Goal: Find specific page/section: Find specific page/section

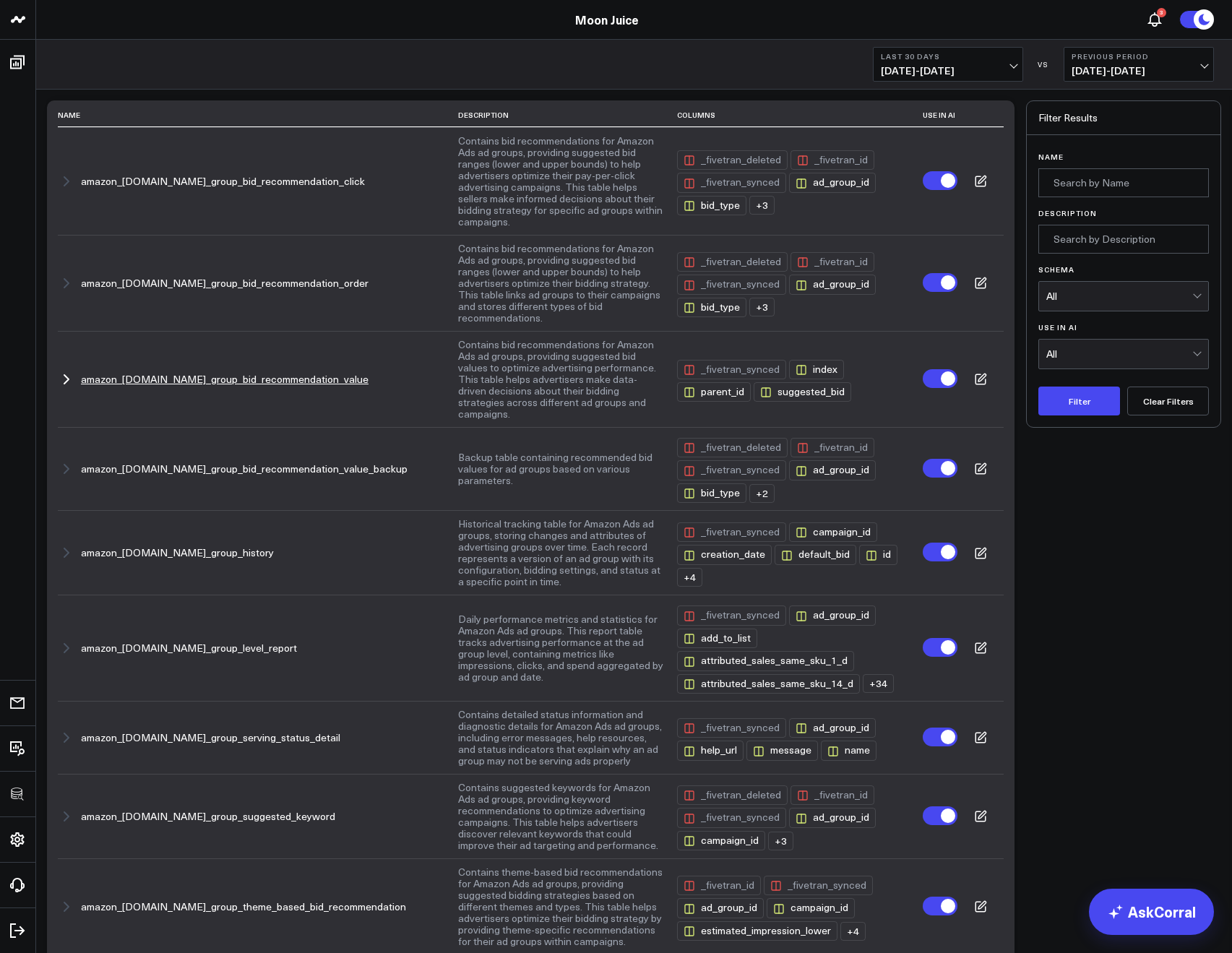
click at [62, 371] on icon "button" at bounding box center [67, 379] width 17 height 17
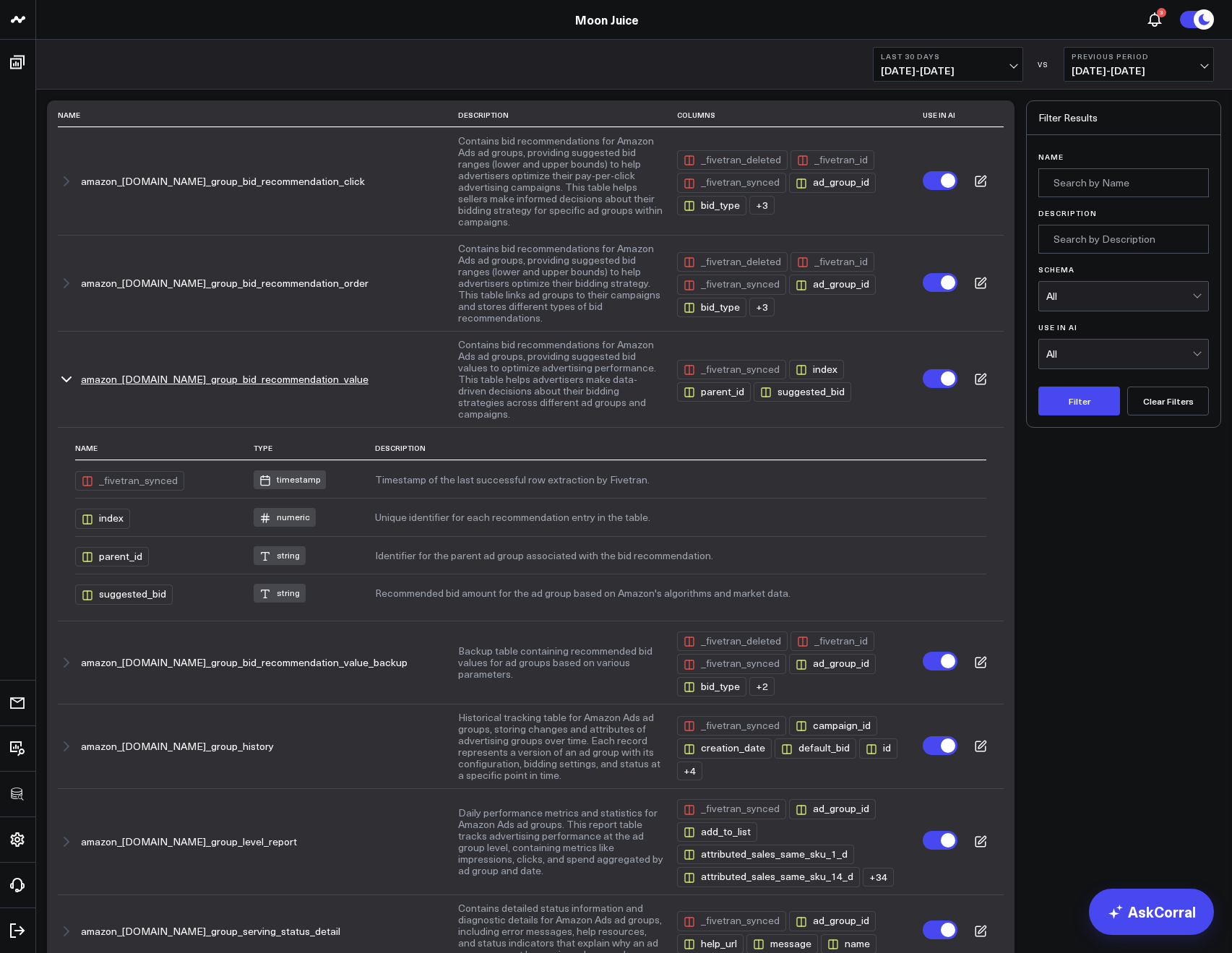
click at [62, 378] on icon "button" at bounding box center [67, 379] width 9 height 4
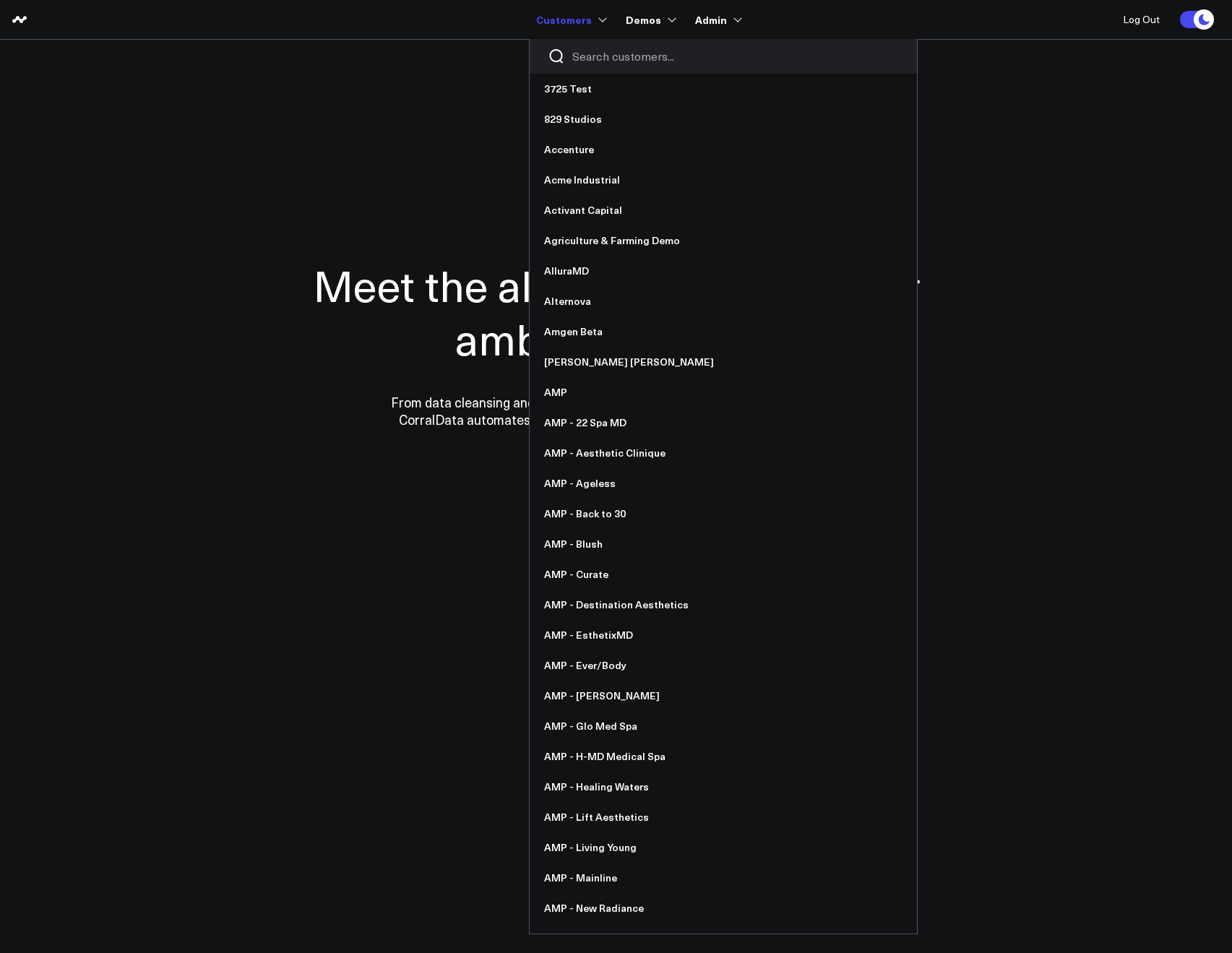
click at [586, 69] on div at bounding box center [723, 56] width 387 height 35
click at [586, 67] on div at bounding box center [723, 56] width 387 height 35
click at [587, 65] on div at bounding box center [723, 56] width 387 height 35
click at [587, 63] on input "Search customers input" at bounding box center [735, 56] width 326 height 16
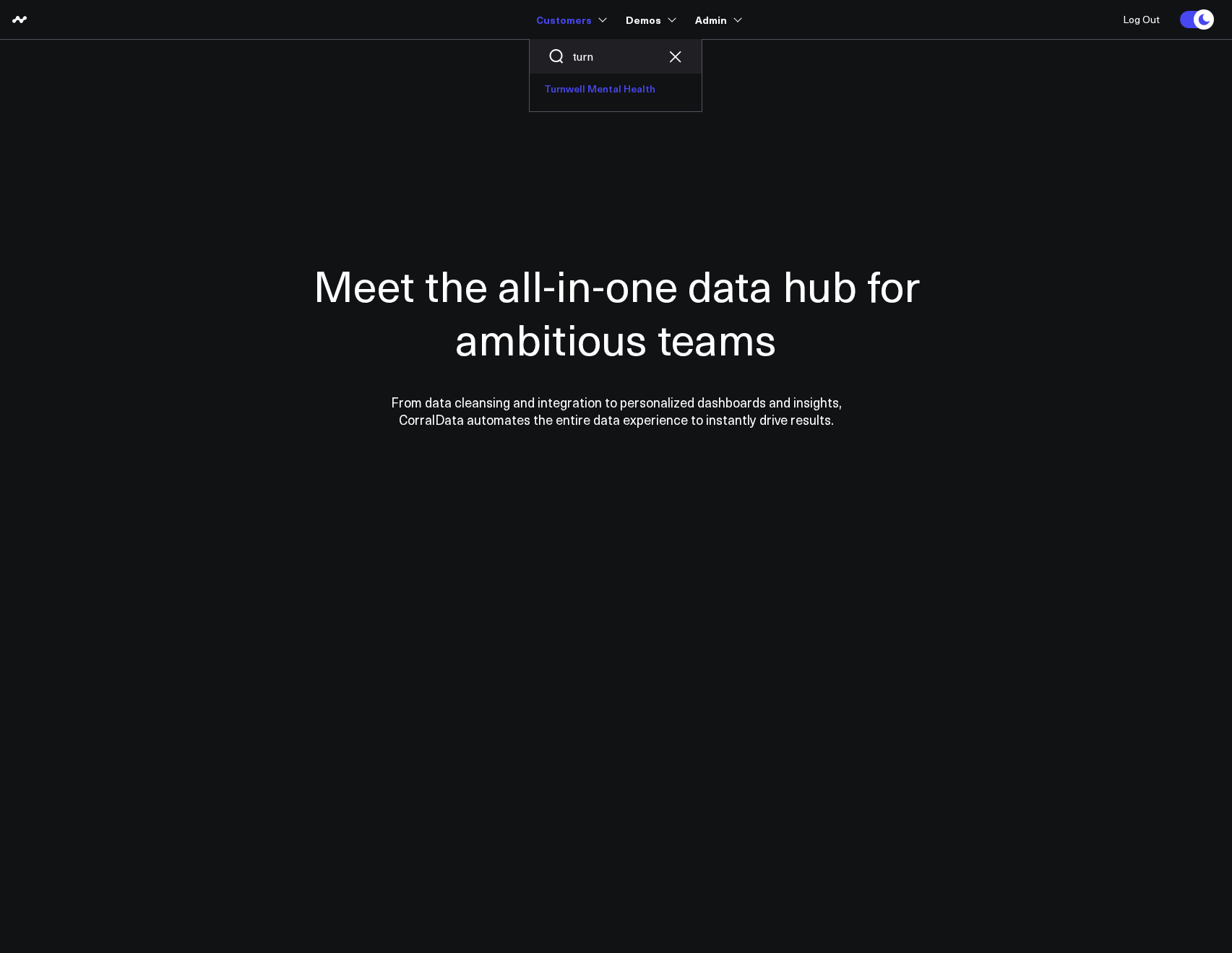
type input "turn"
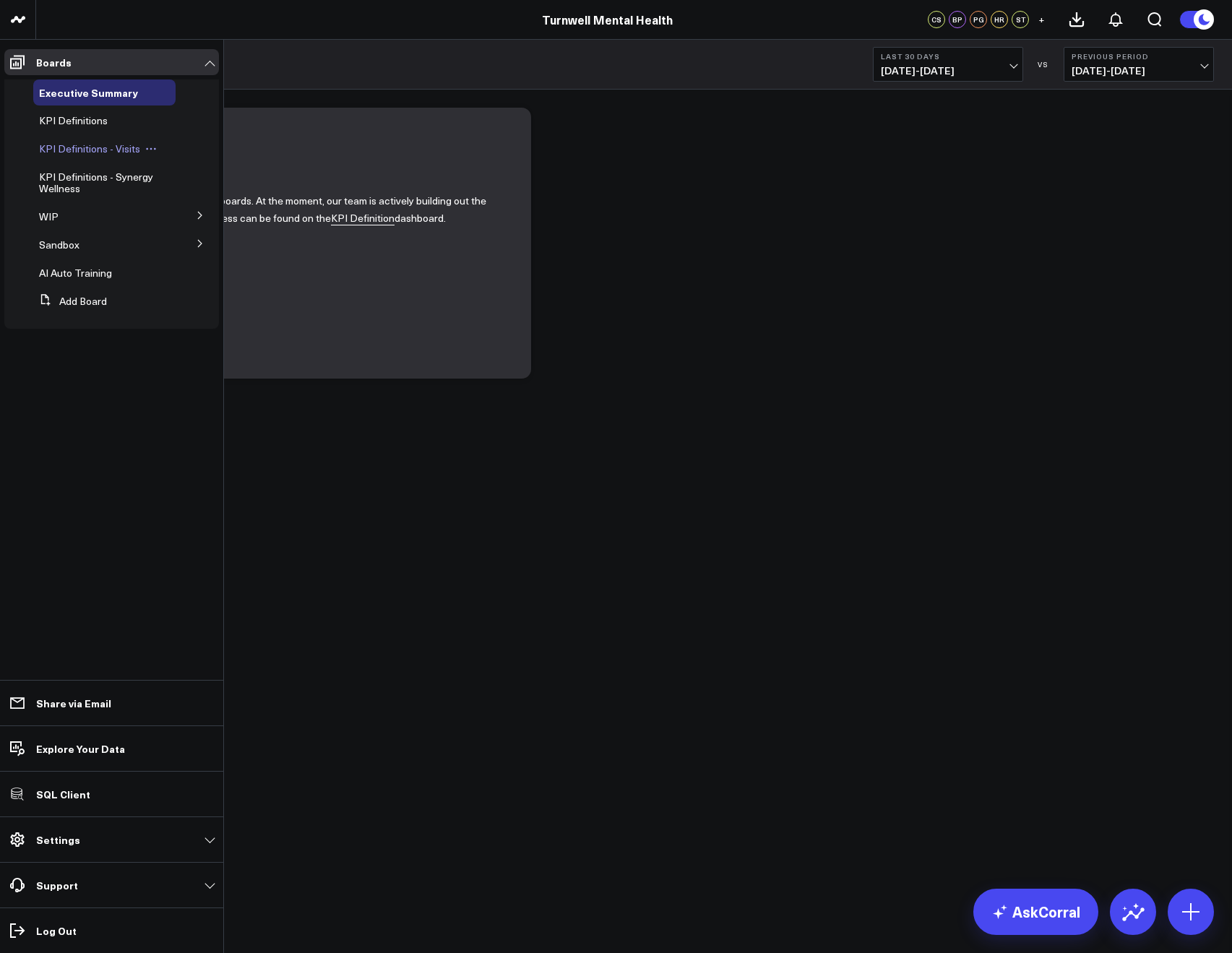
click at [75, 142] on span "KPI Definitions - Visits" at bounding box center [89, 148] width 102 height 14
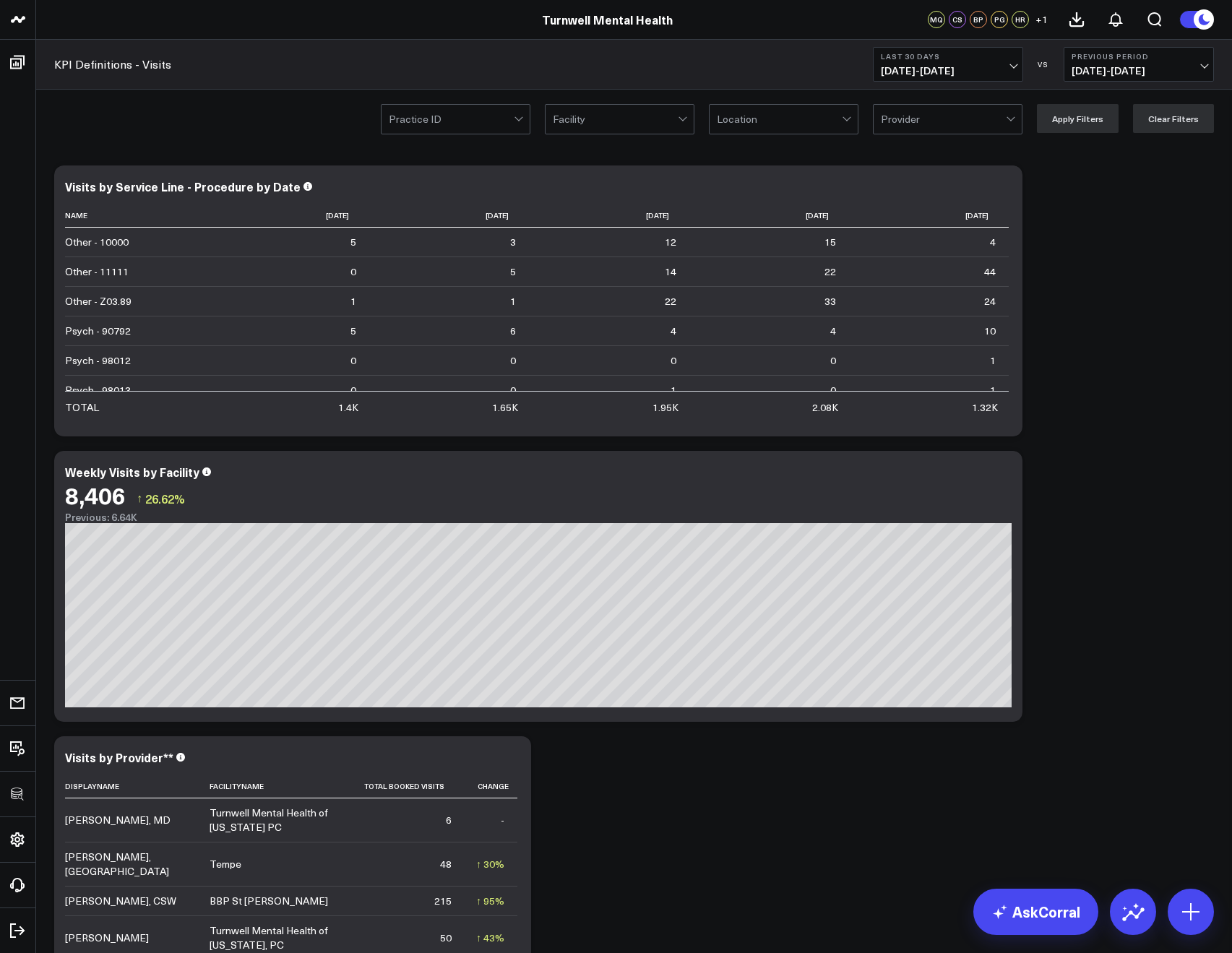
click at [461, 123] on div at bounding box center [451, 119] width 125 height 29
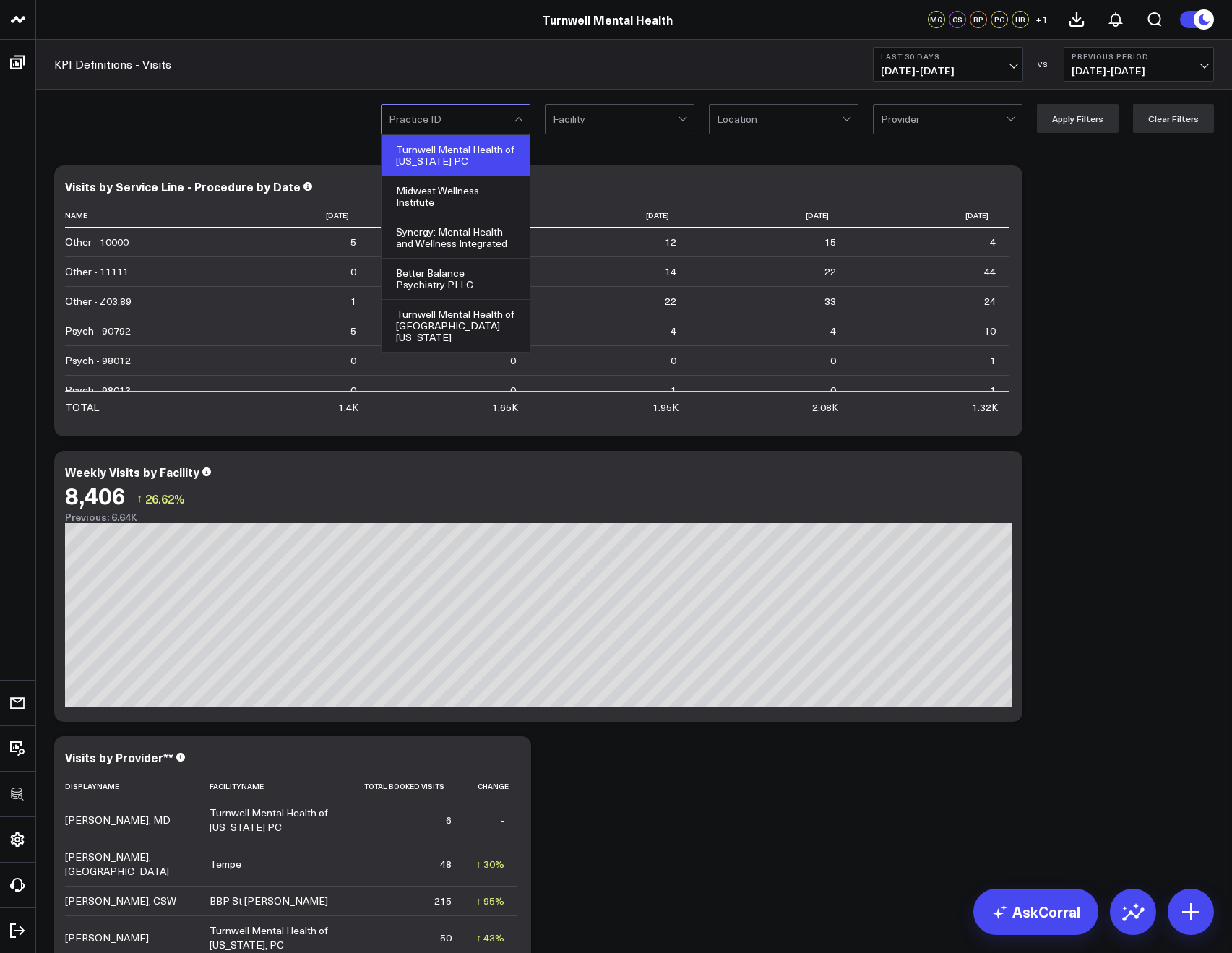
click at [447, 164] on div "Turnwell Mental Health of [US_STATE] PC" at bounding box center [455, 155] width 148 height 41
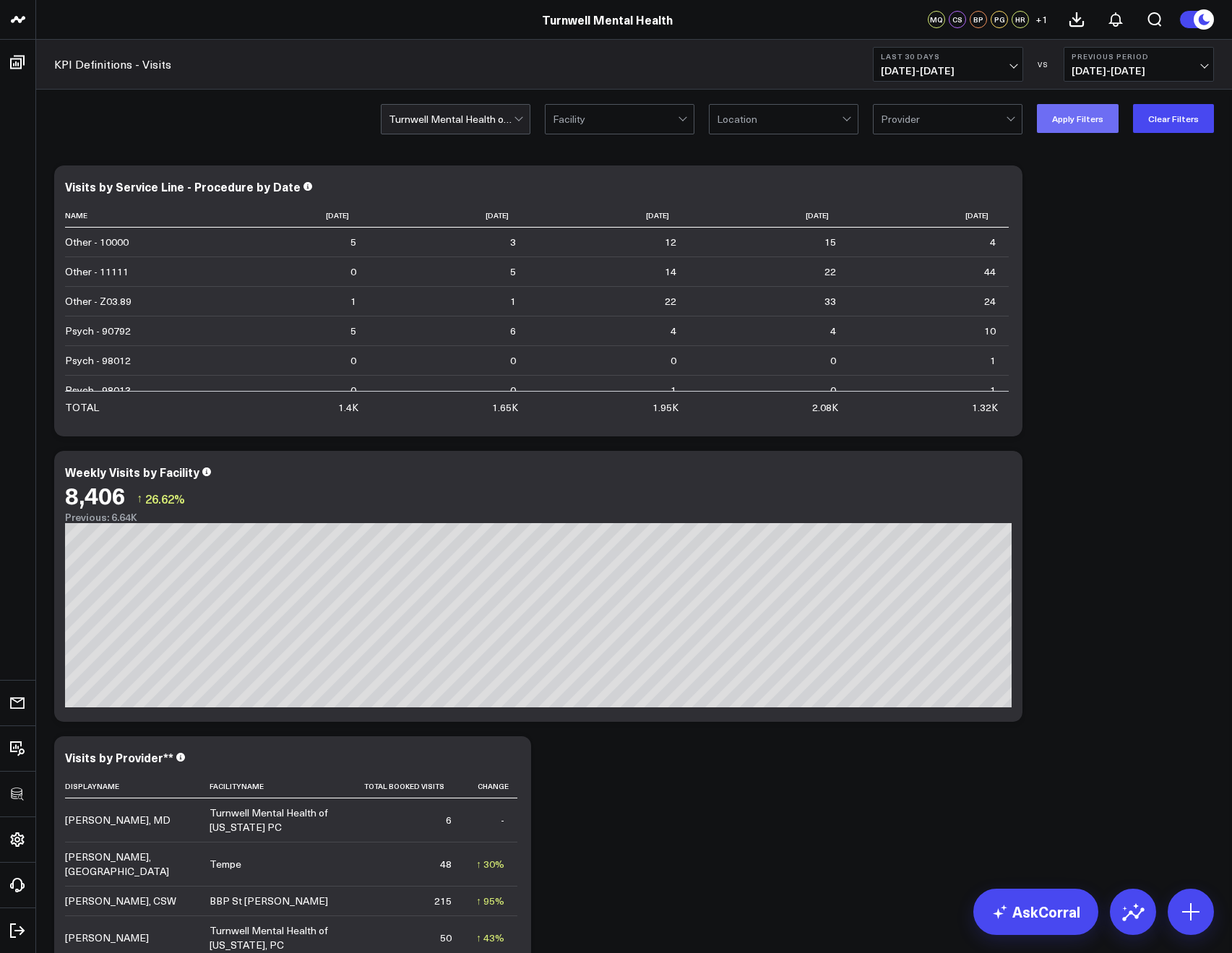
click at [1076, 119] on button "Apply Filters" at bounding box center [1078, 118] width 82 height 29
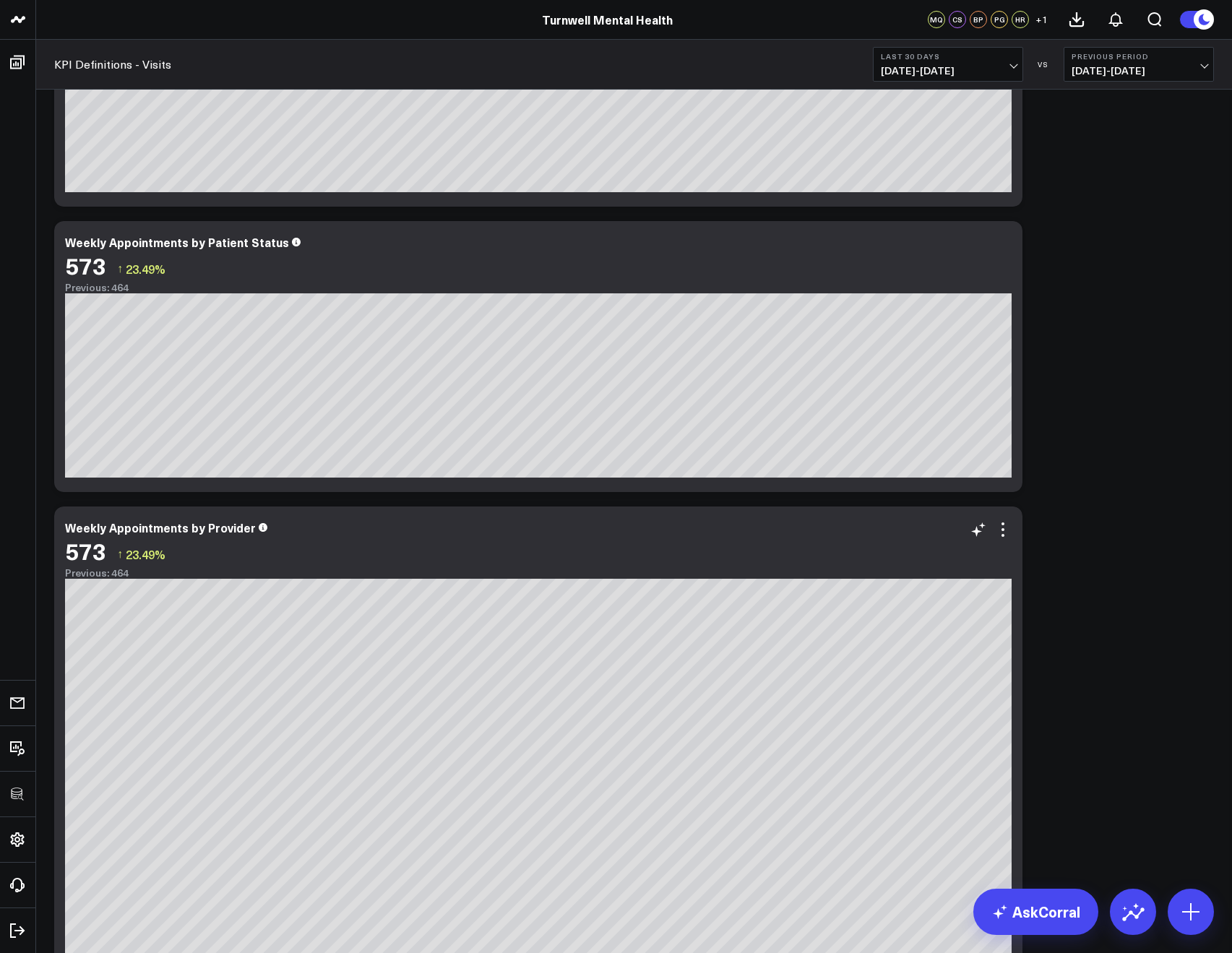
scroll to position [1447, 0]
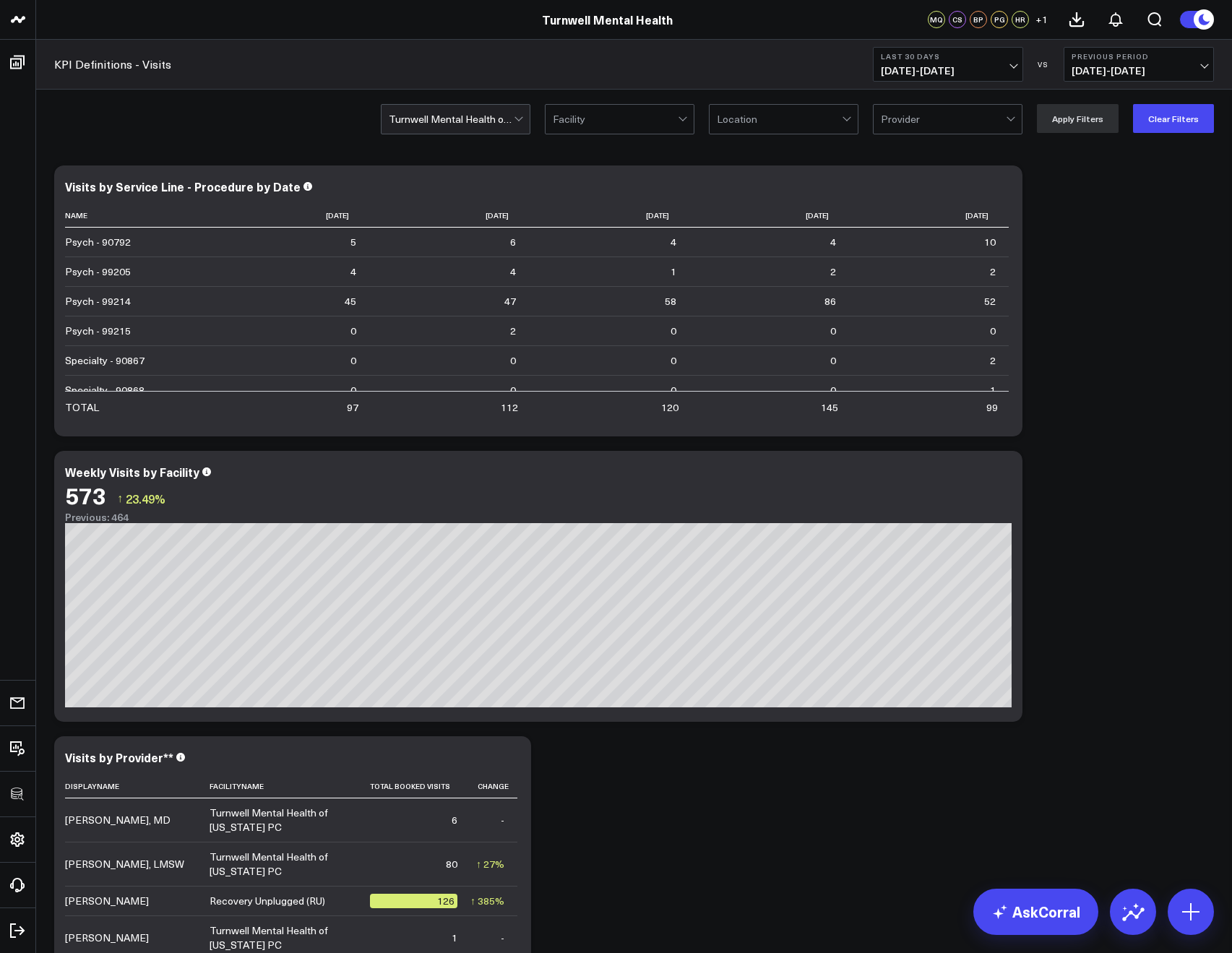
click at [664, 129] on div at bounding box center [615, 119] width 125 height 29
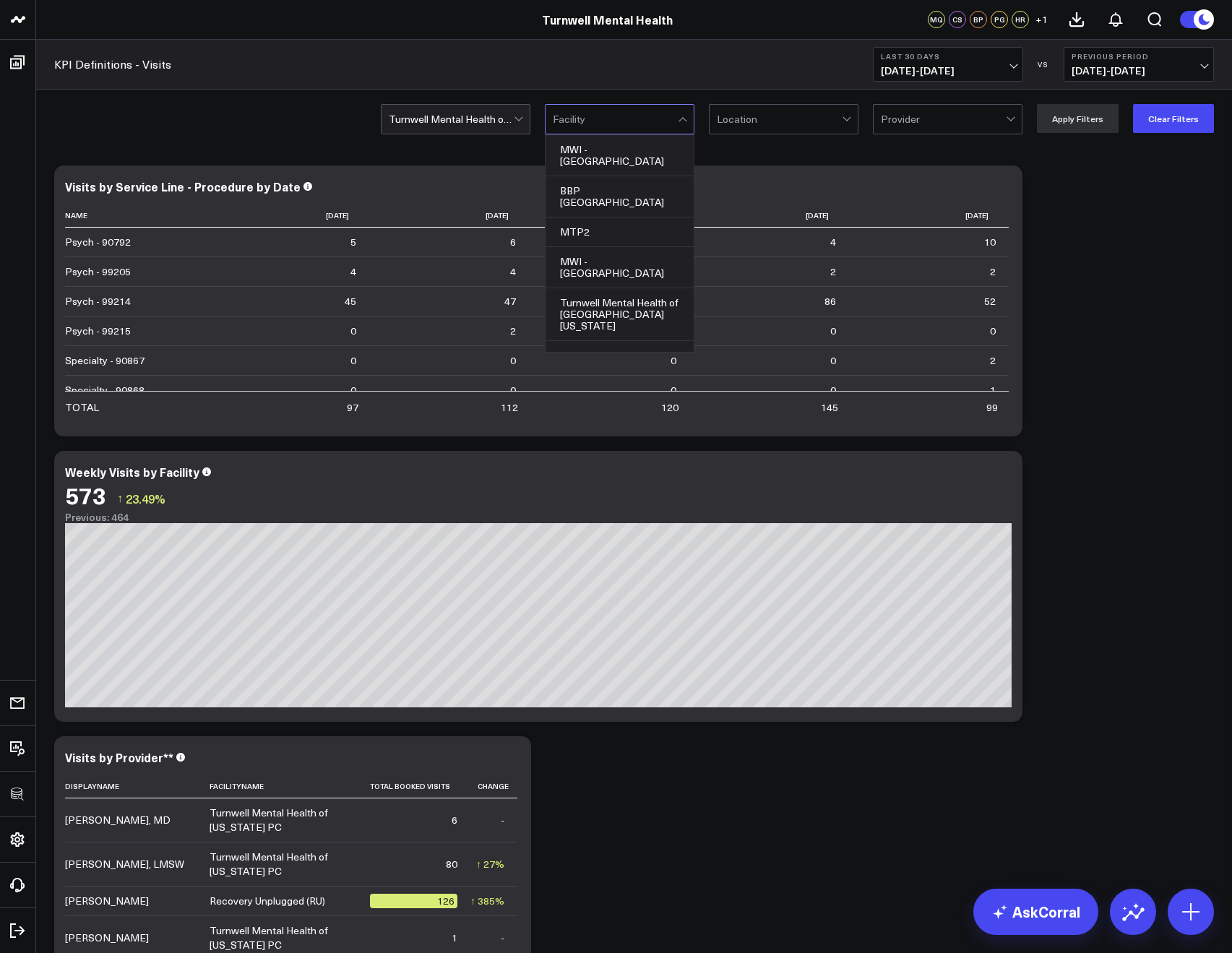
click at [727, 122] on div at bounding box center [779, 119] width 125 height 29
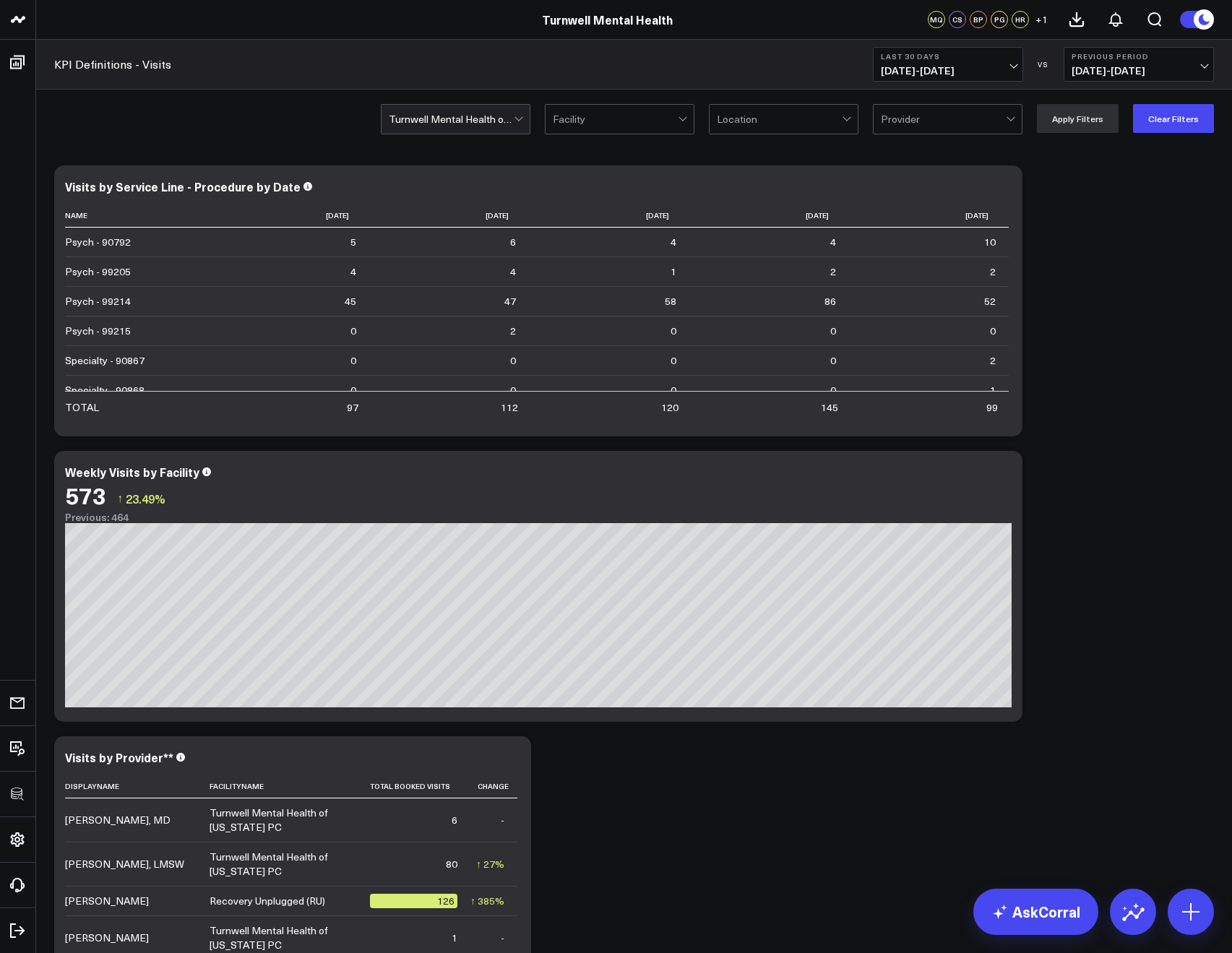
click at [775, 108] on div at bounding box center [779, 119] width 125 height 29
click at [1141, 113] on button "Clear Filters" at bounding box center [1173, 118] width 81 height 29
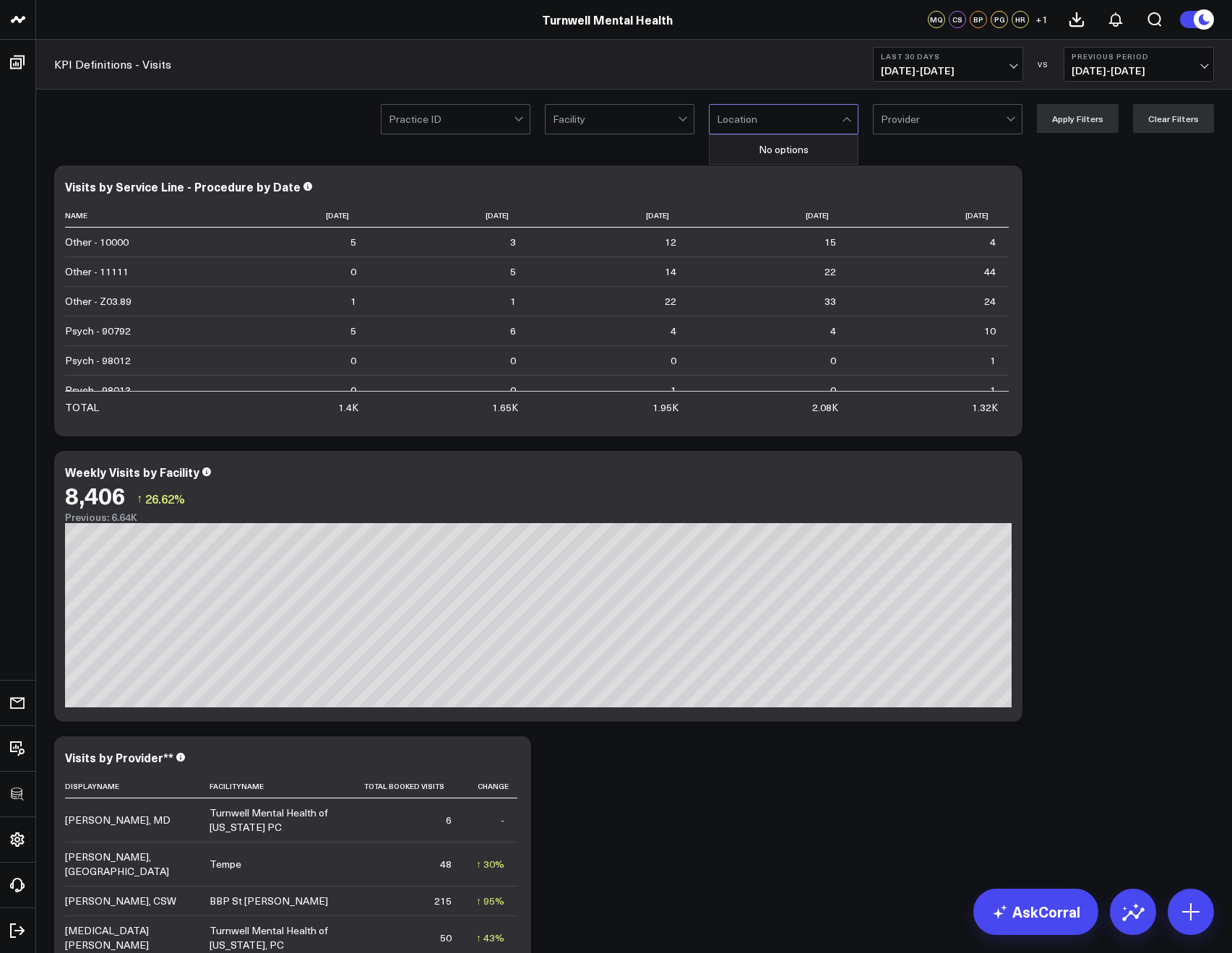
click at [805, 112] on div at bounding box center [779, 119] width 125 height 29
click at [500, 121] on div at bounding box center [451, 119] width 125 height 29
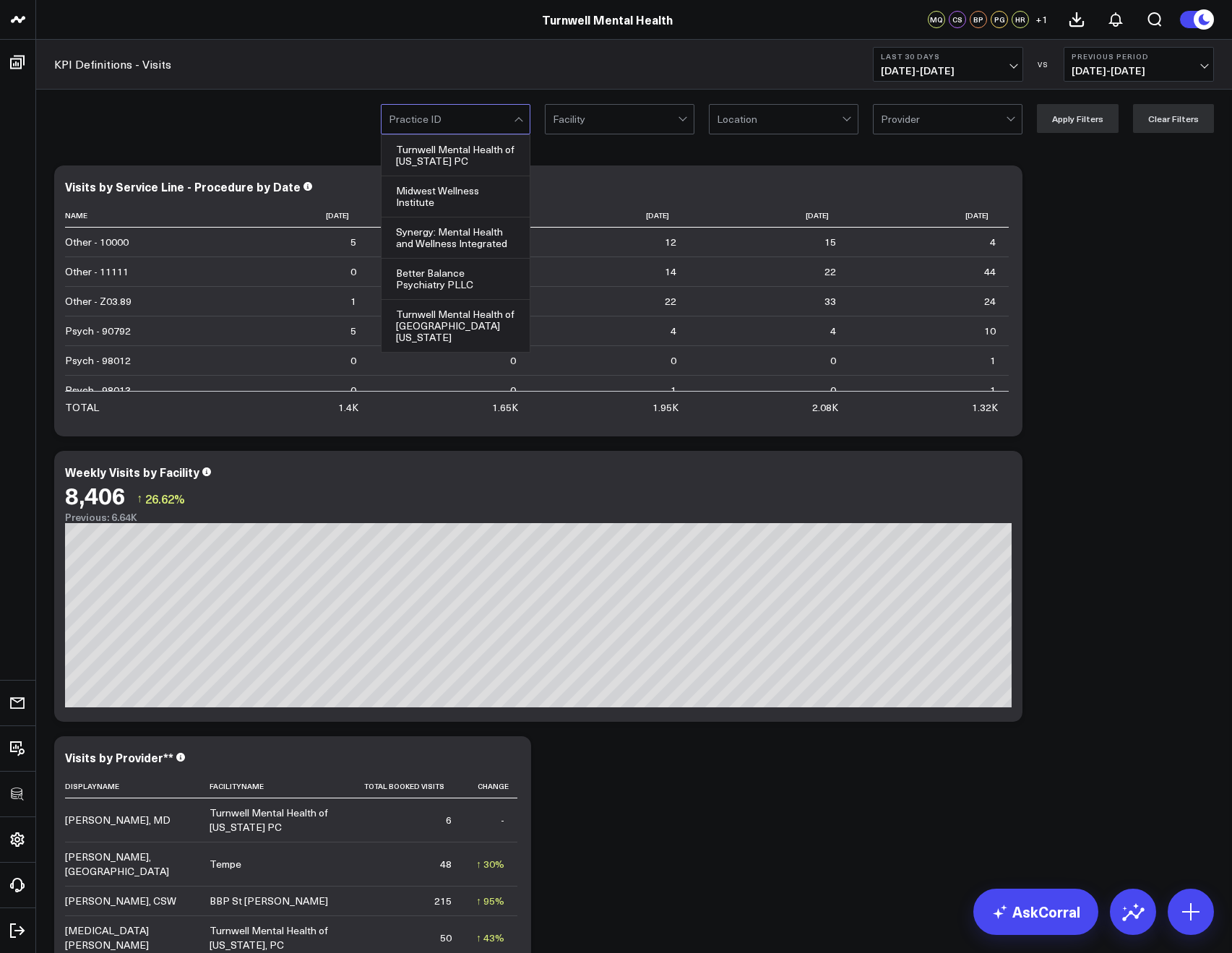
click at [582, 120] on div at bounding box center [615, 119] width 125 height 29
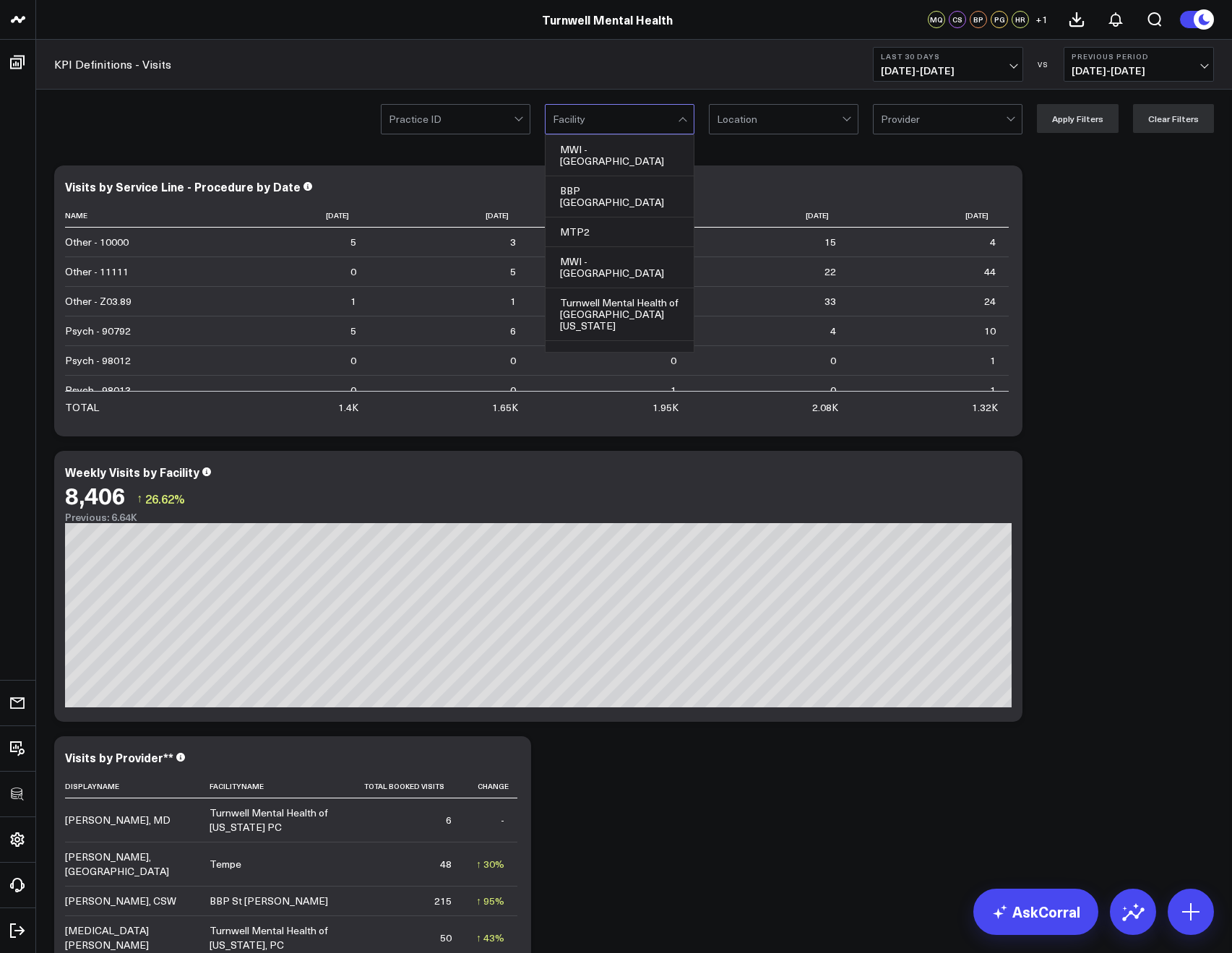
click at [772, 118] on div at bounding box center [779, 119] width 125 height 29
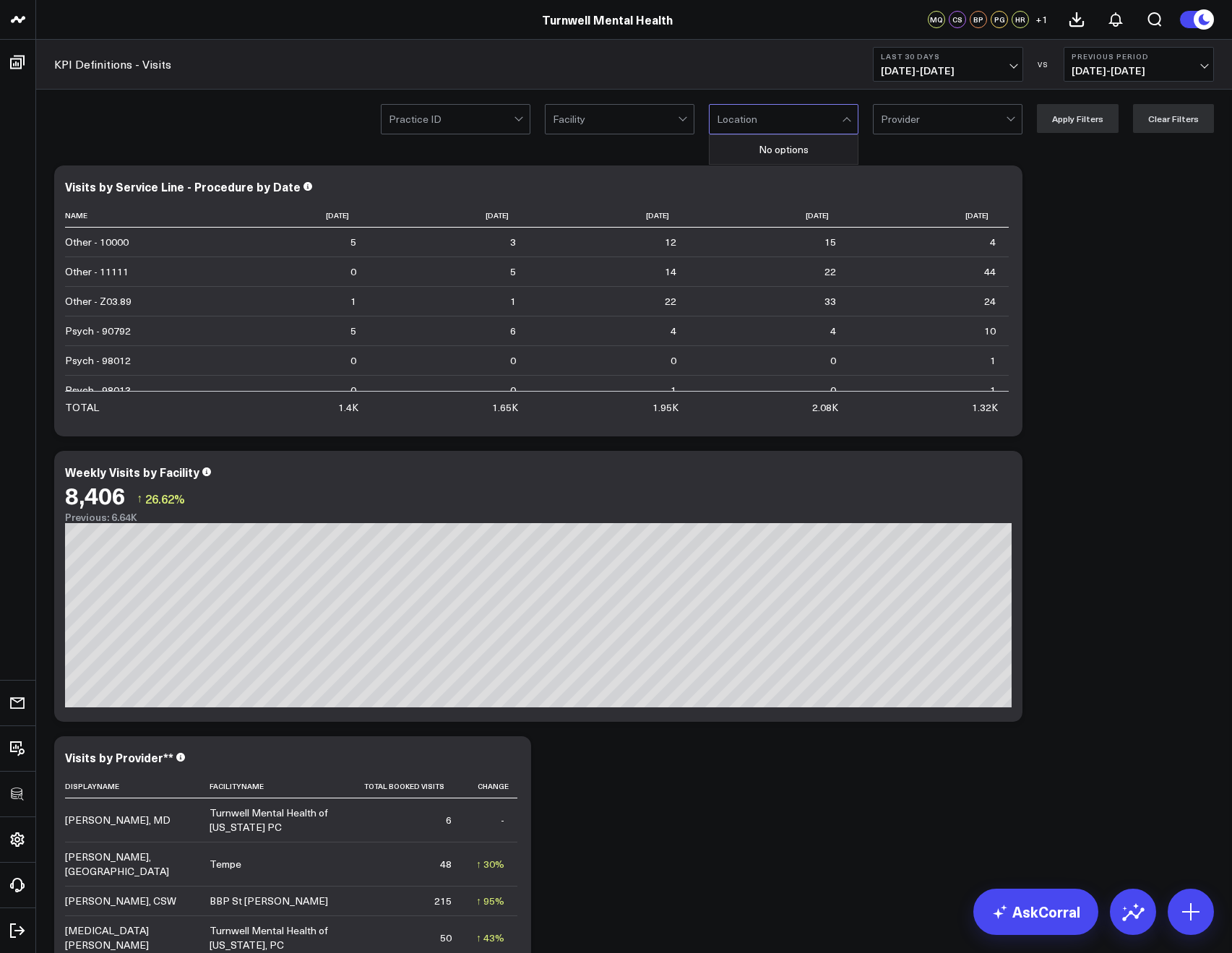
click at [906, 114] on div at bounding box center [943, 119] width 125 height 29
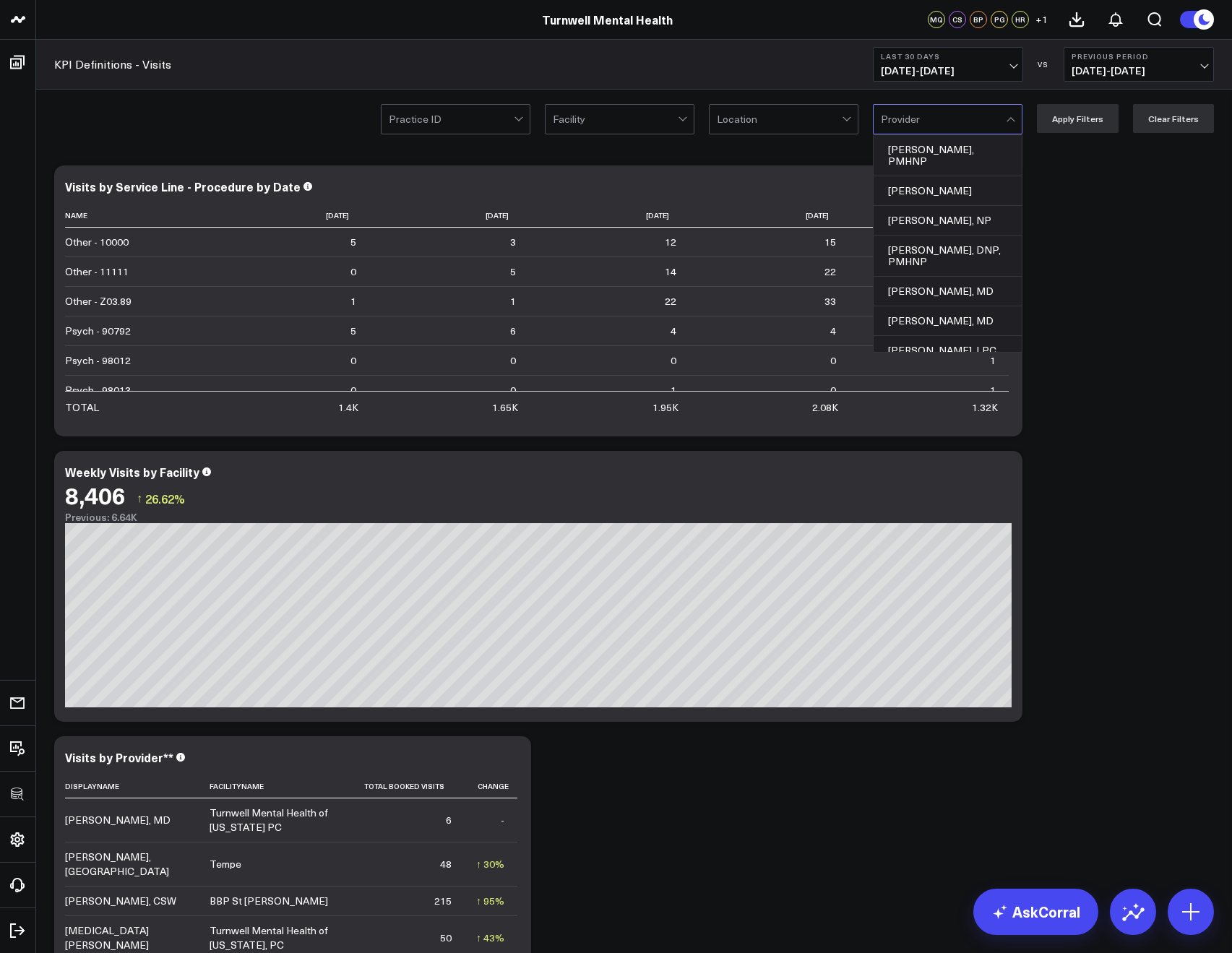
click at [715, 69] on div "KPI Definitions - Visits Last 30 Days 08/26/25 - 09/24/25 VS Previous Period 07…" at bounding box center [634, 64] width 1196 height 49
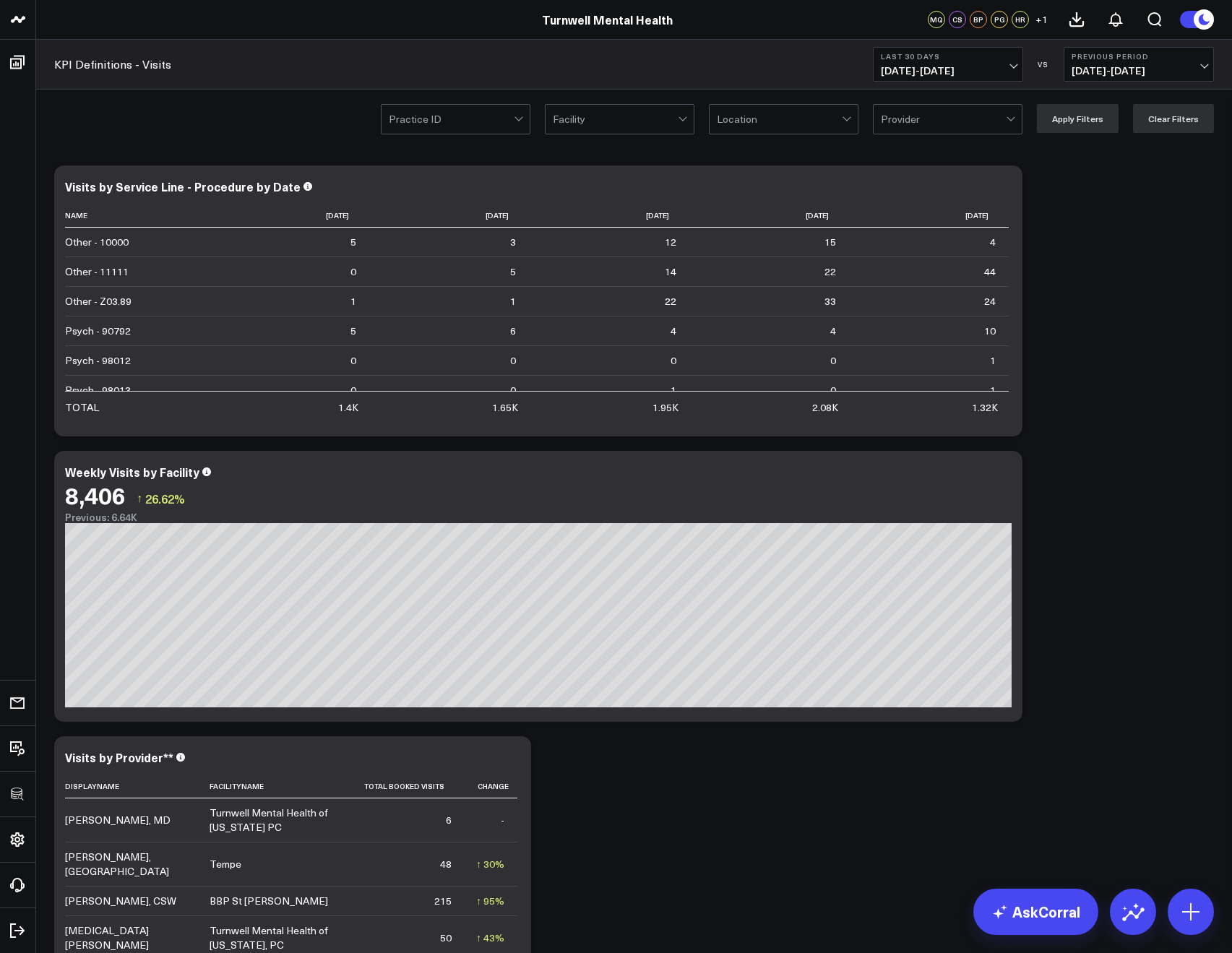
click at [748, 111] on div at bounding box center [779, 119] width 125 height 29
click at [651, 110] on div at bounding box center [615, 119] width 125 height 29
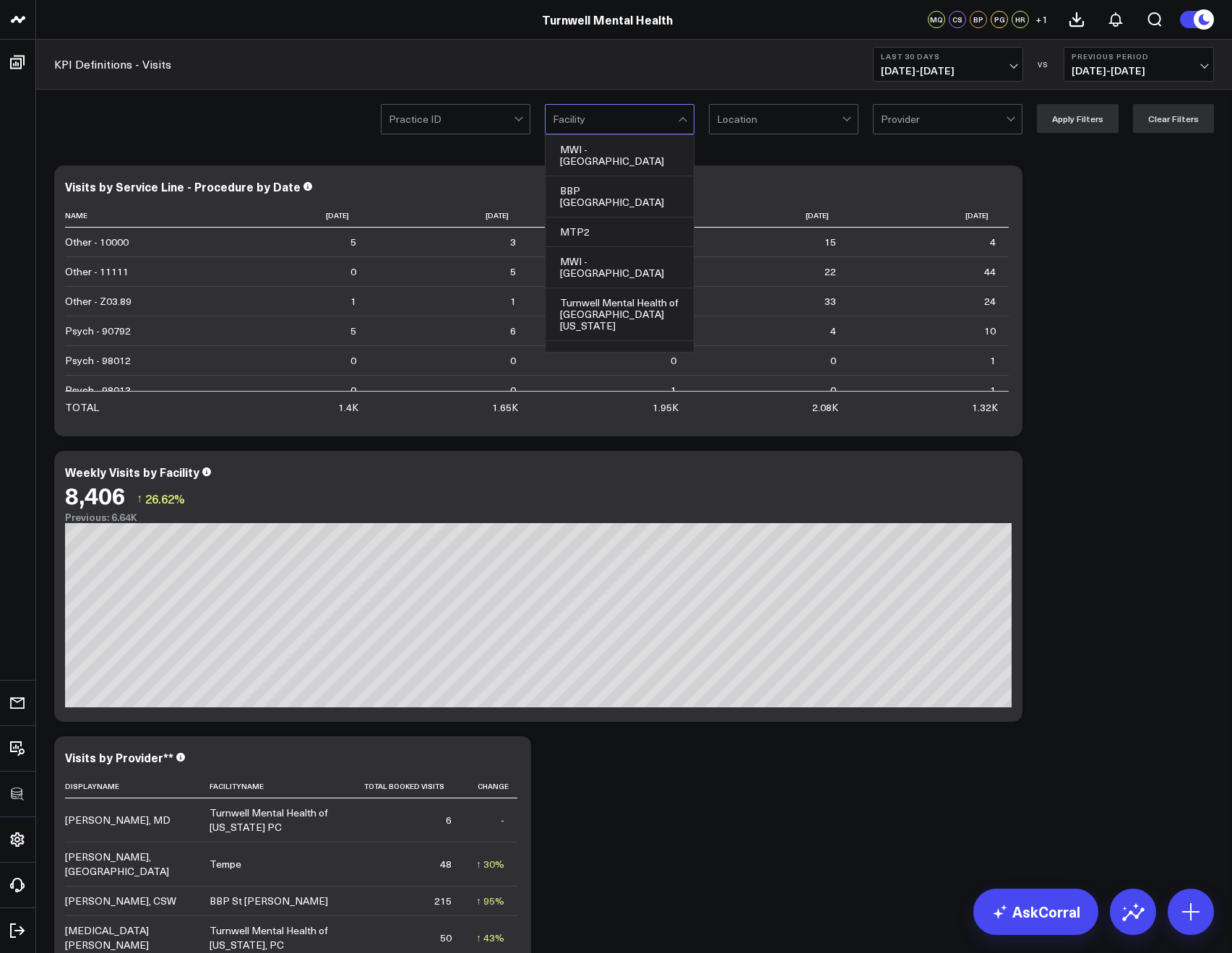
click at [475, 120] on div at bounding box center [451, 119] width 125 height 29
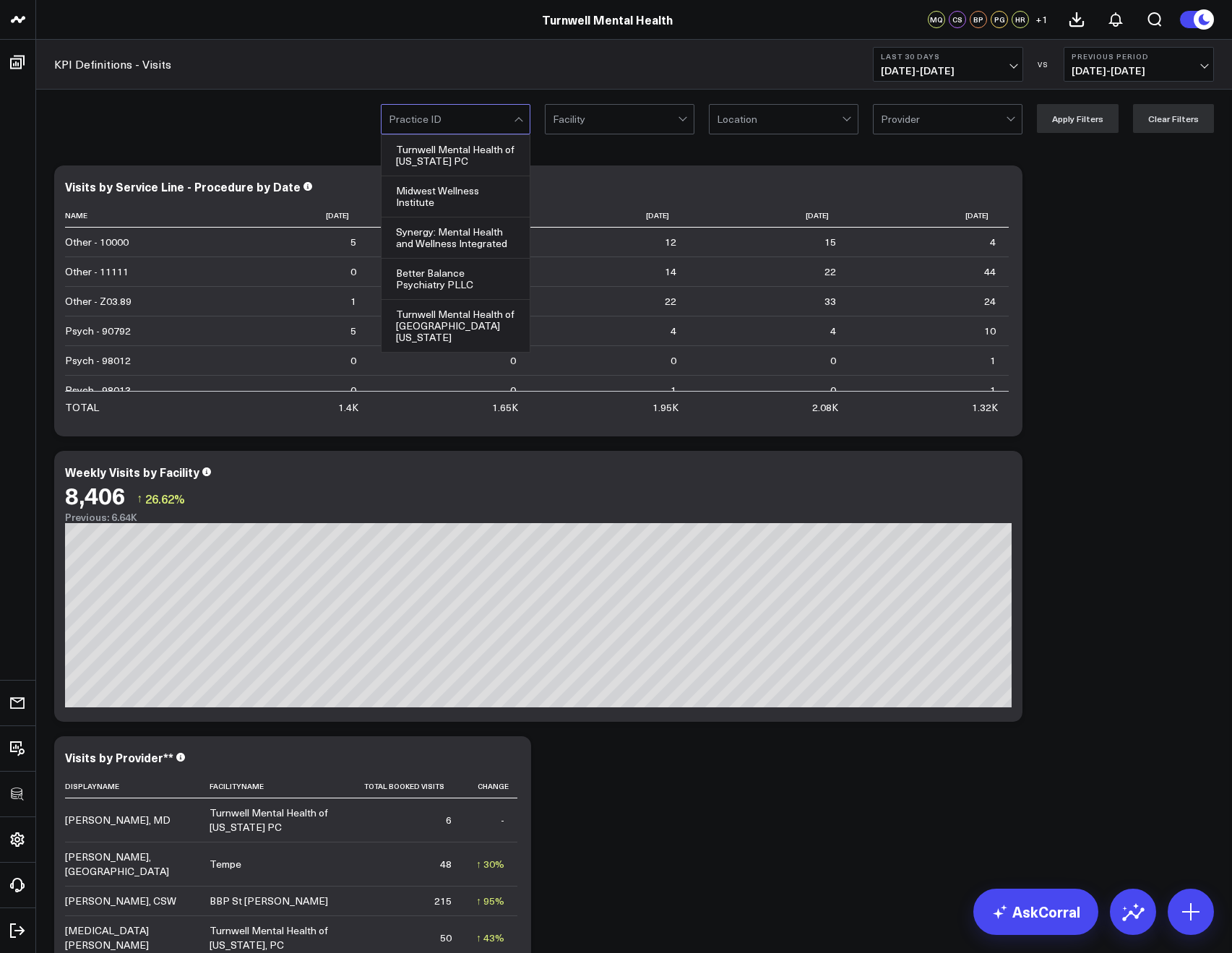
click at [592, 120] on div at bounding box center [615, 119] width 125 height 29
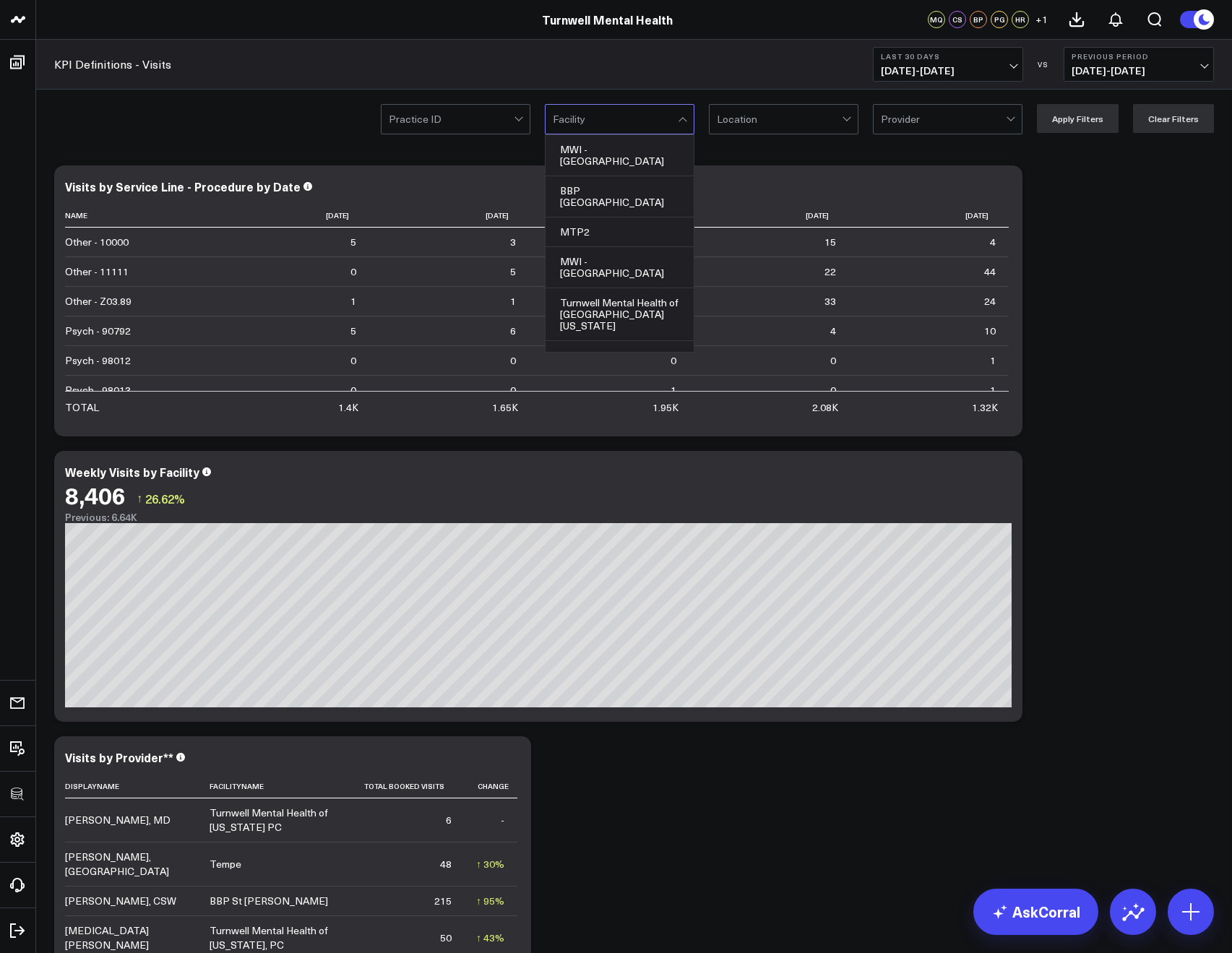
click at [779, 116] on div at bounding box center [779, 119] width 125 height 29
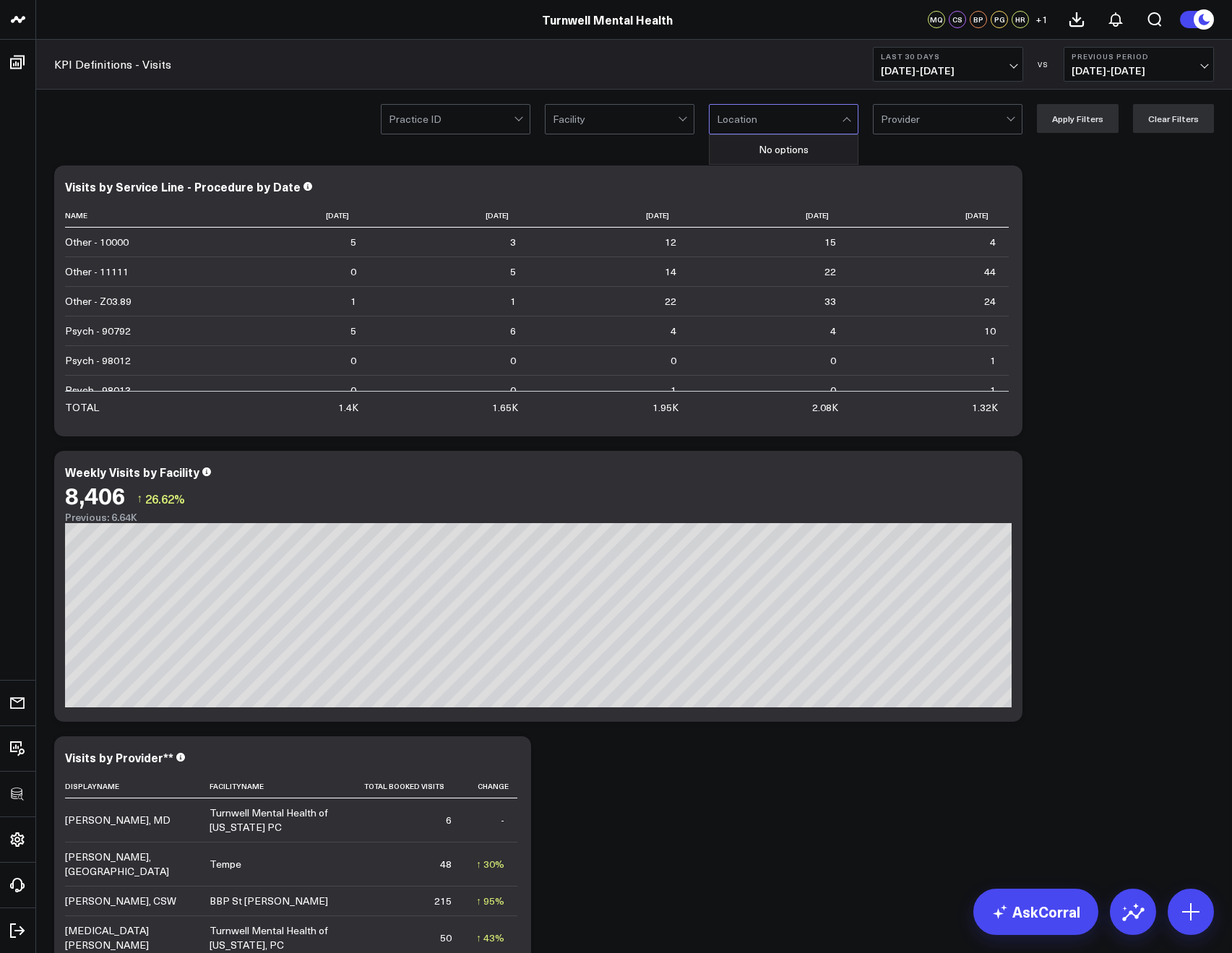
click at [610, 117] on div at bounding box center [615, 119] width 125 height 29
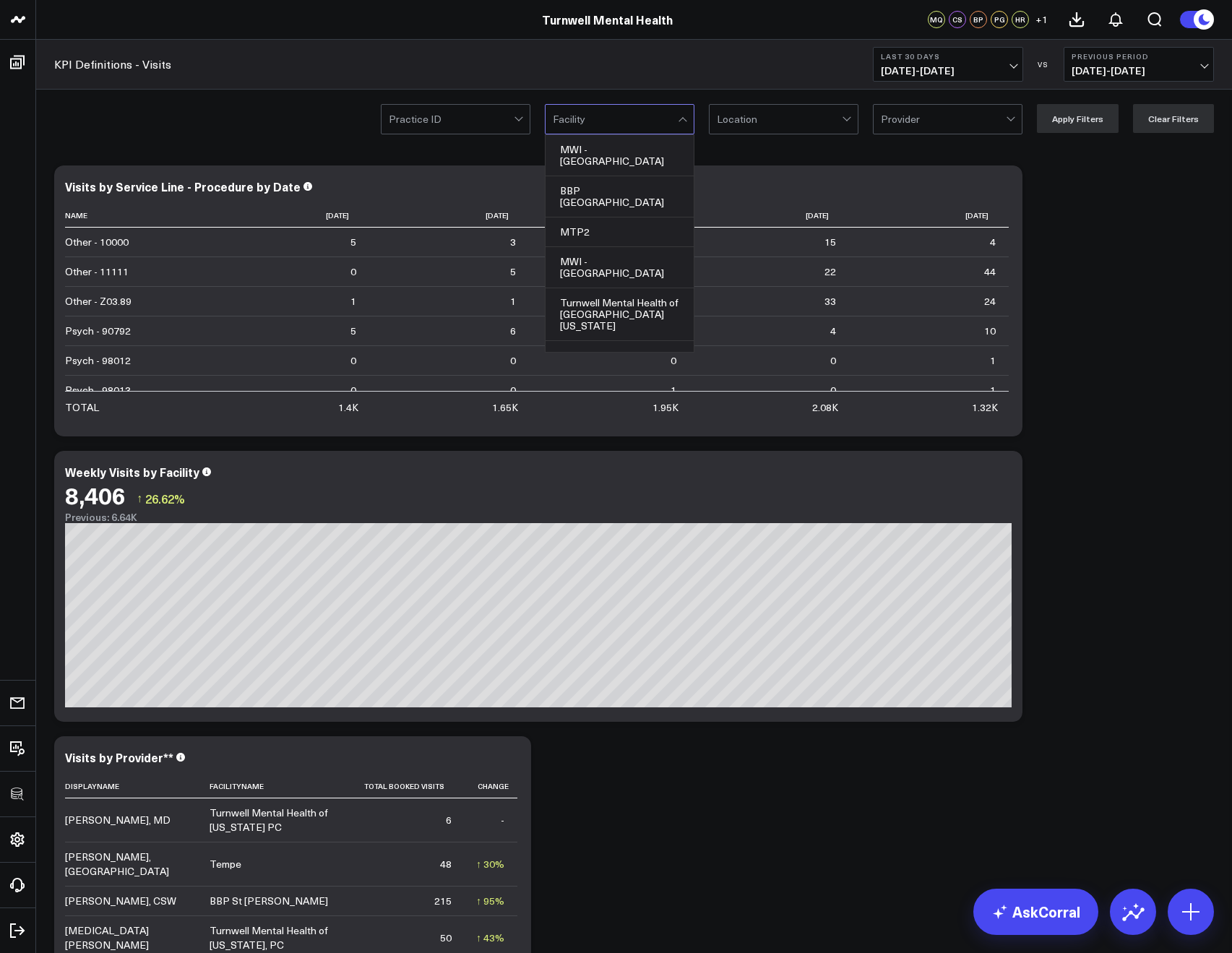
click at [495, 117] on div at bounding box center [451, 119] width 125 height 29
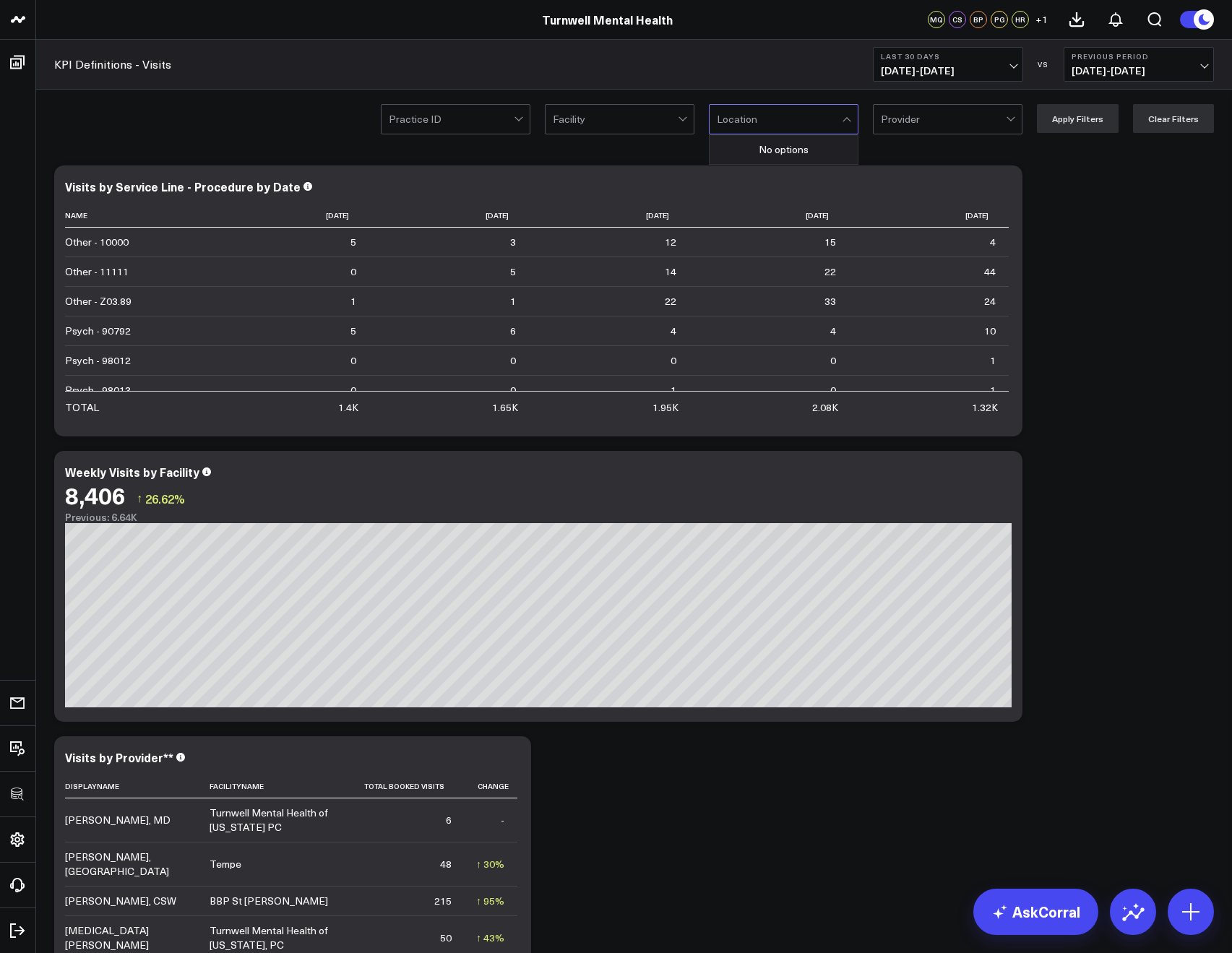
click at [763, 113] on div at bounding box center [779, 119] width 125 height 29
click at [732, 71] on div "KPI Definitions - Visits Last 30 Days 08/26/25 - 09/24/25 VS Previous Period 07…" at bounding box center [634, 64] width 1196 height 49
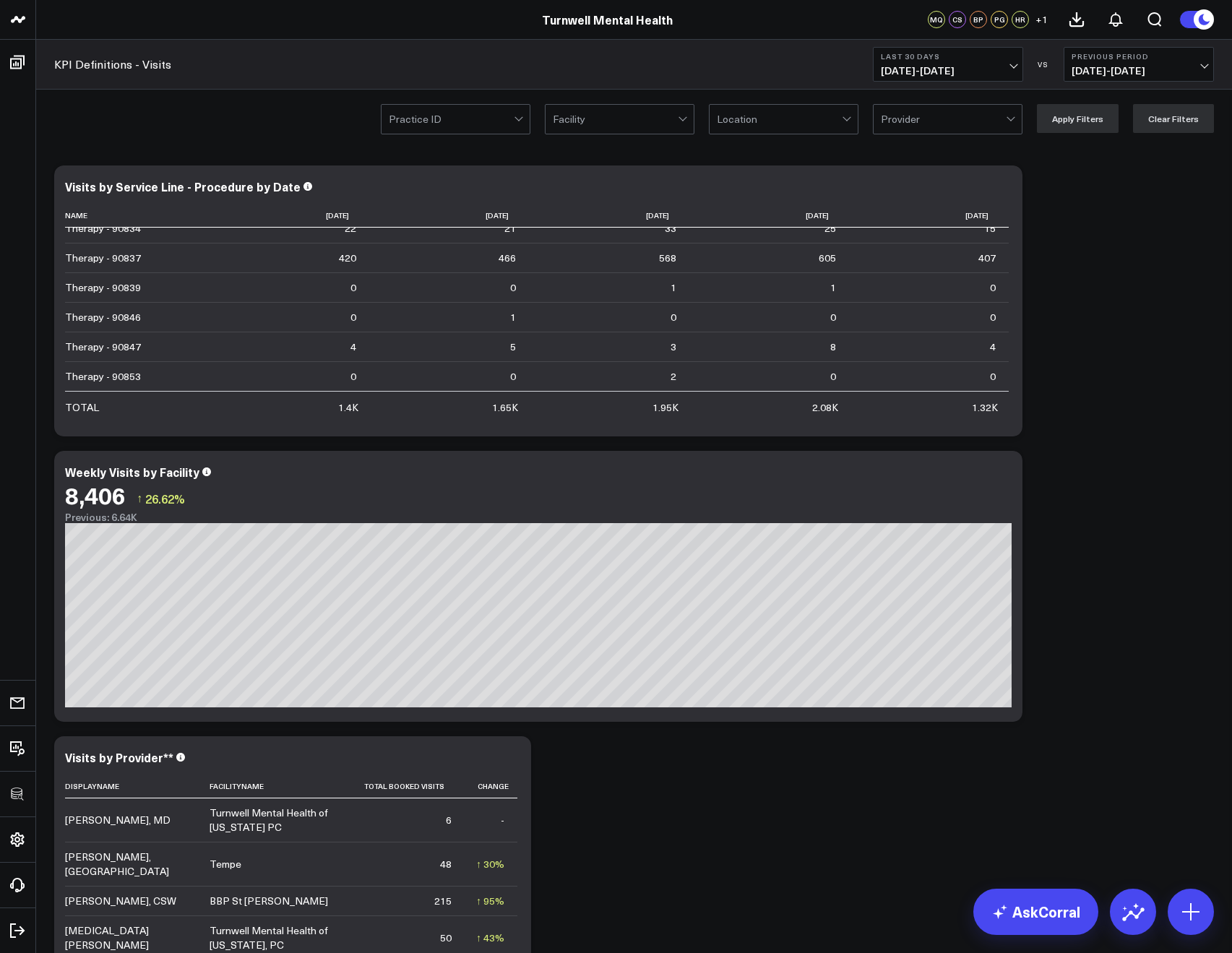
click at [505, 144] on div "Practice ID Facility Location Provider Apply Filters Clear Filters" at bounding box center [634, 118] width 1196 height 58
click at [500, 137] on div "Practice ID Facility Location Provider Apply Filters Clear Filters" at bounding box center [634, 118] width 1196 height 58
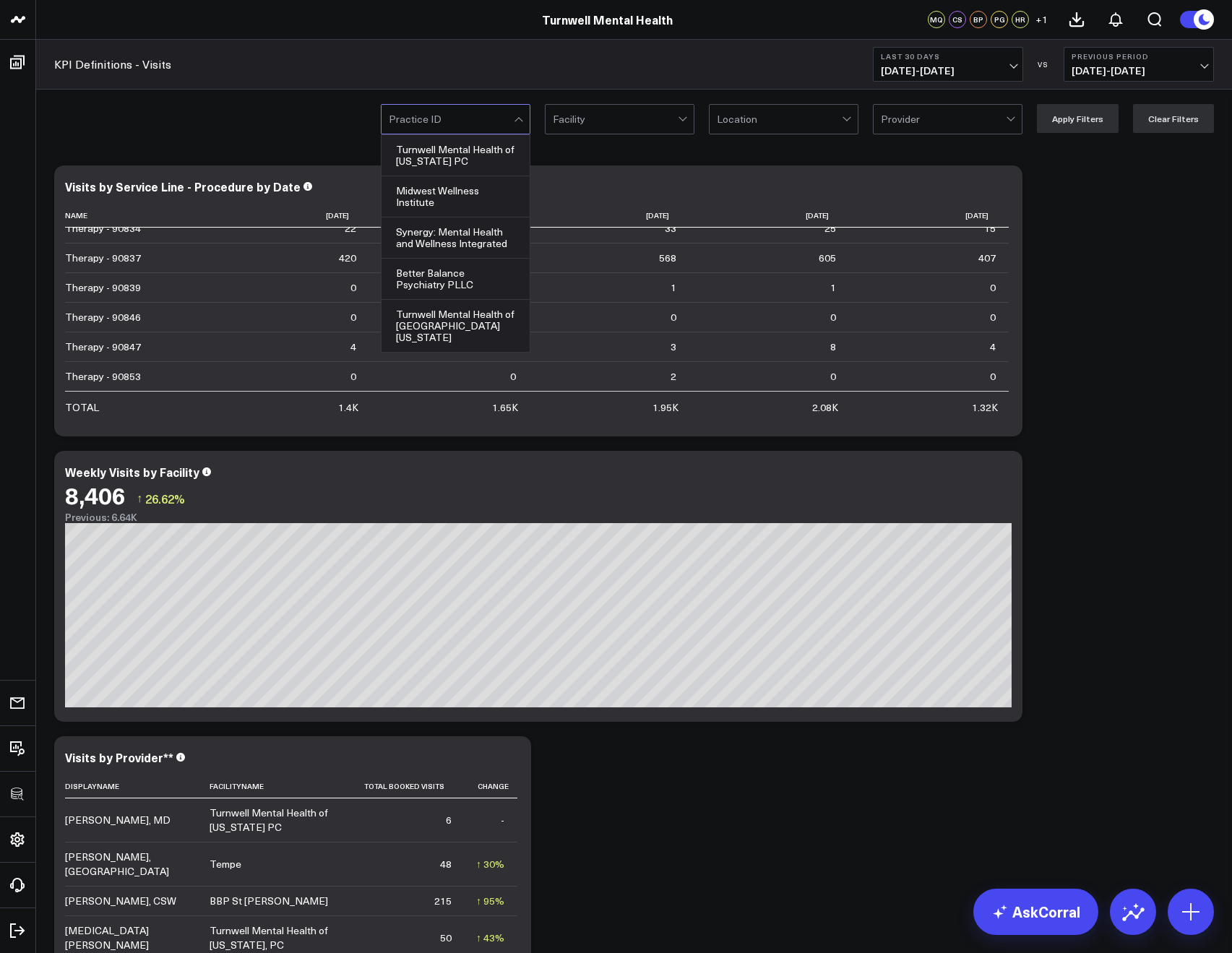
click at [497, 132] on div at bounding box center [451, 119] width 125 height 29
click at [407, 266] on div "Better Balance Psychiatry PLLC" at bounding box center [455, 279] width 148 height 41
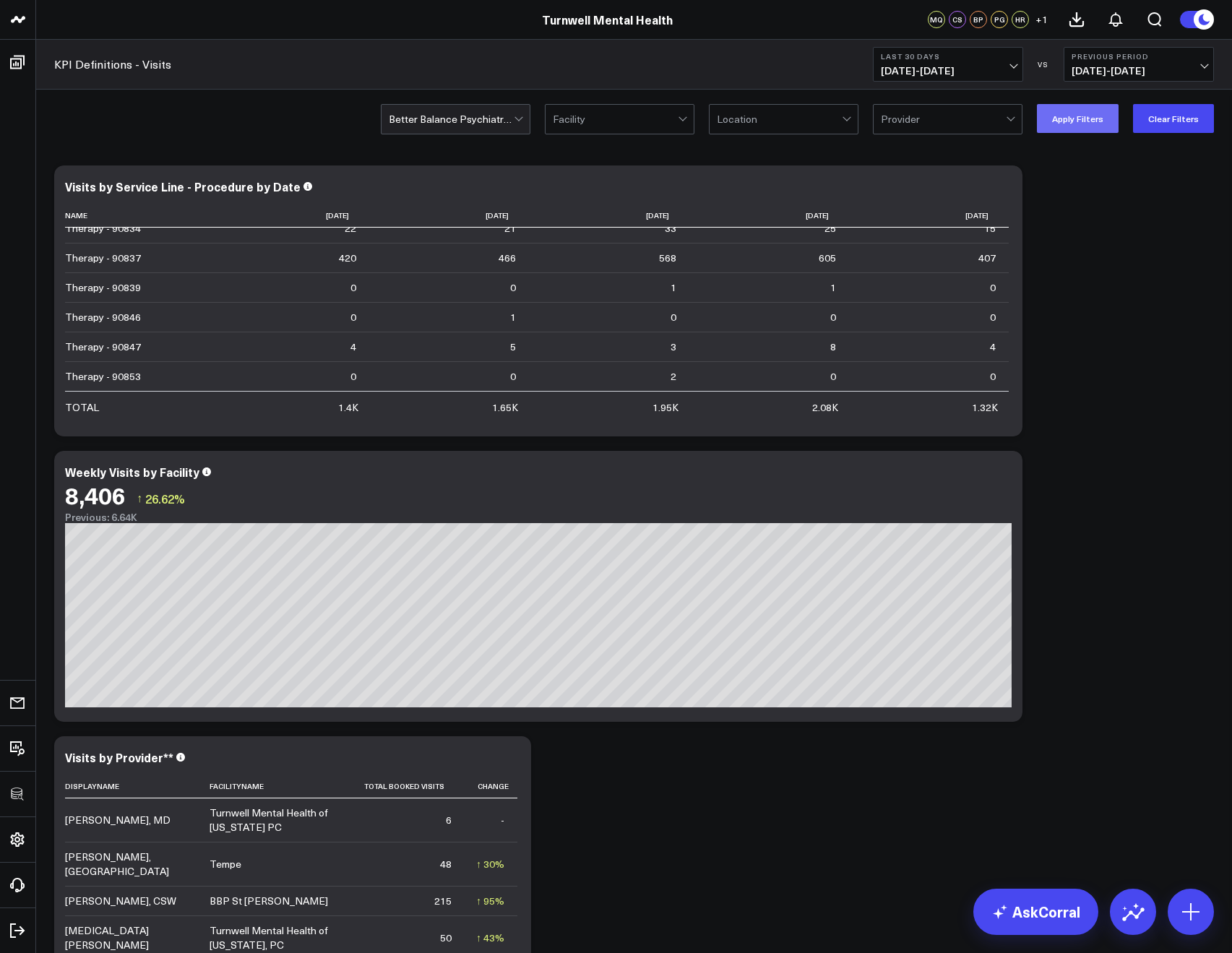
click at [1071, 120] on button "Apply Filters" at bounding box center [1078, 118] width 82 height 29
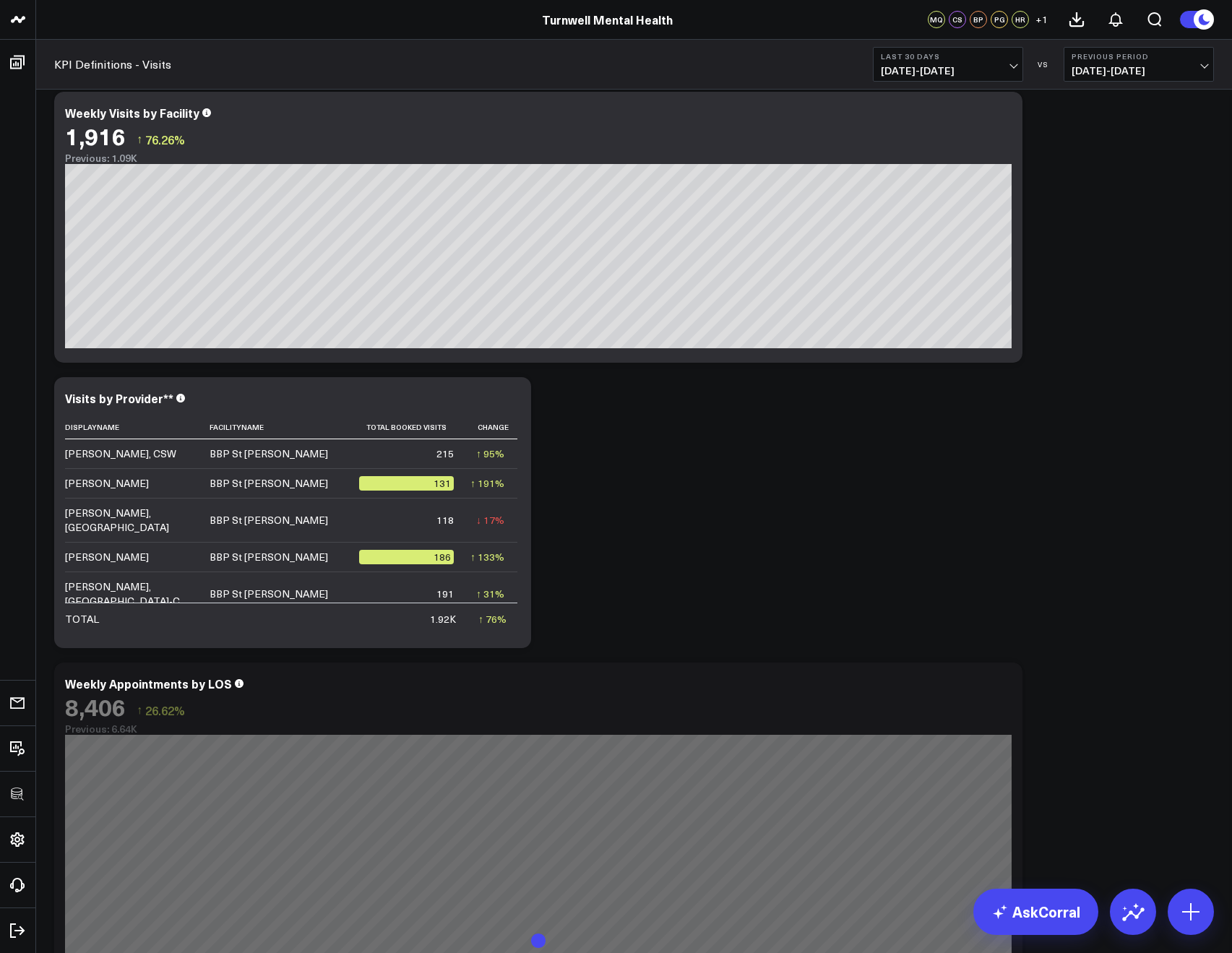
scroll to position [411, 0]
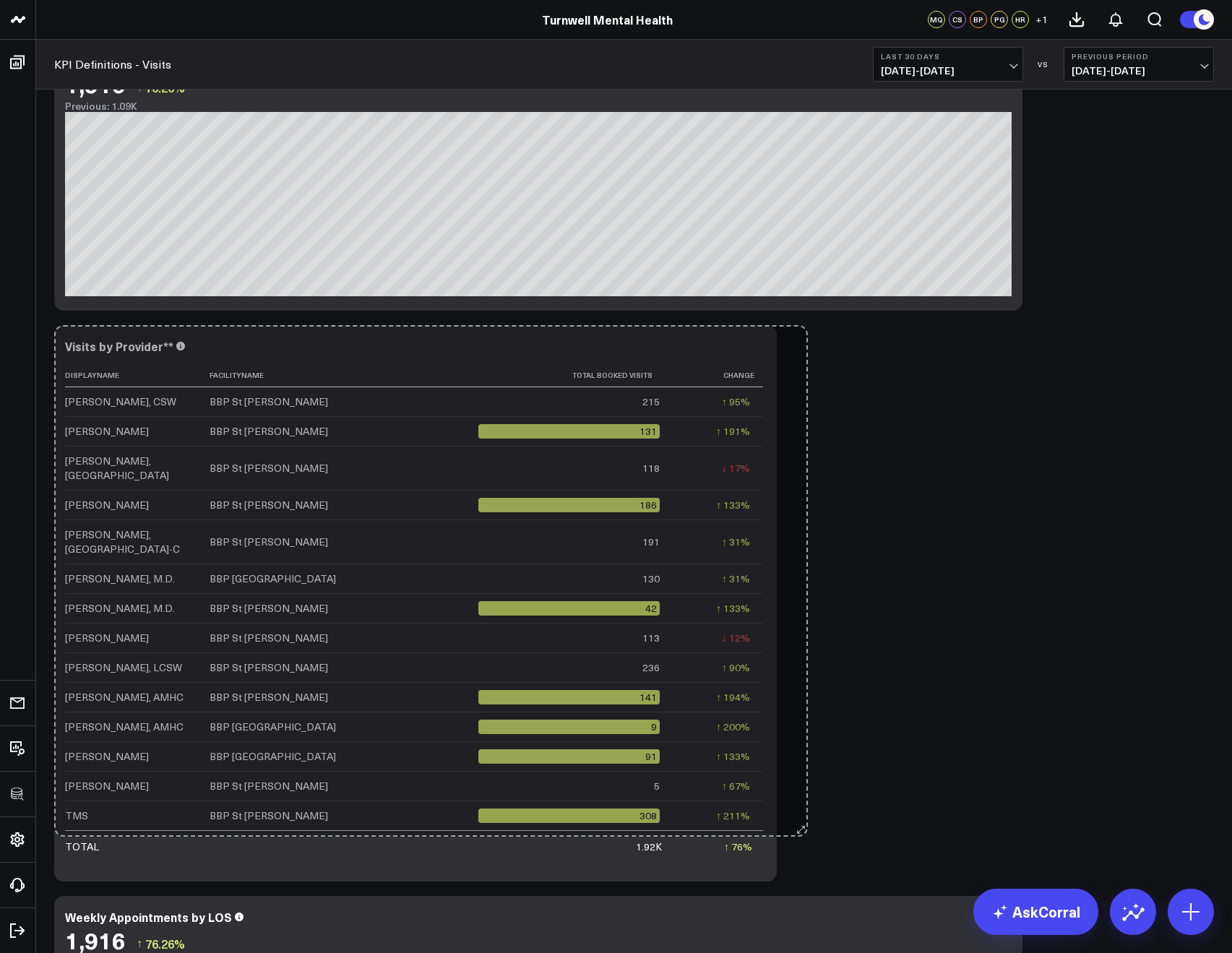
drag, startPoint x: 526, startPoint y: 594, endPoint x: 803, endPoint y: 834, distance: 366.5
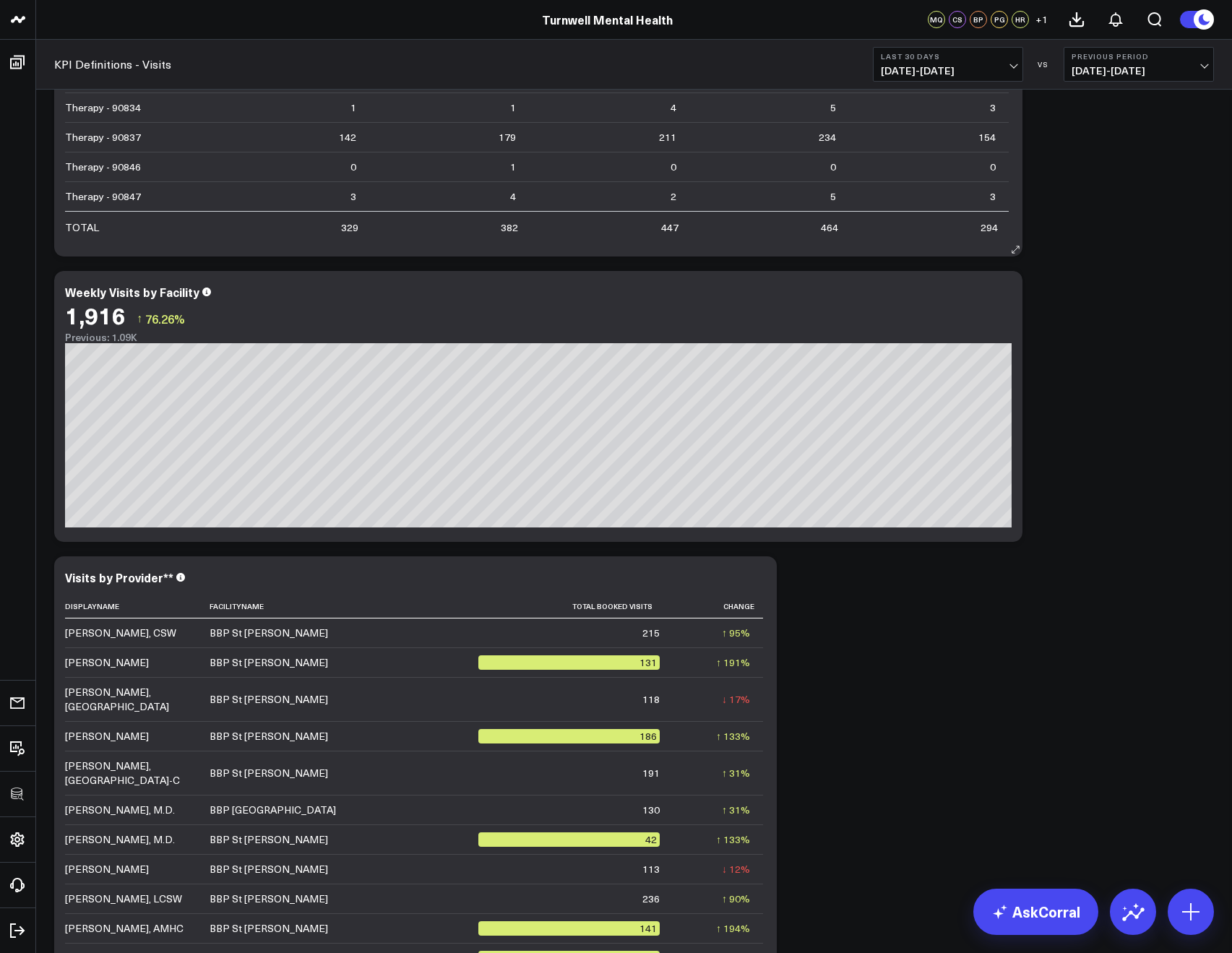
scroll to position [0, 0]
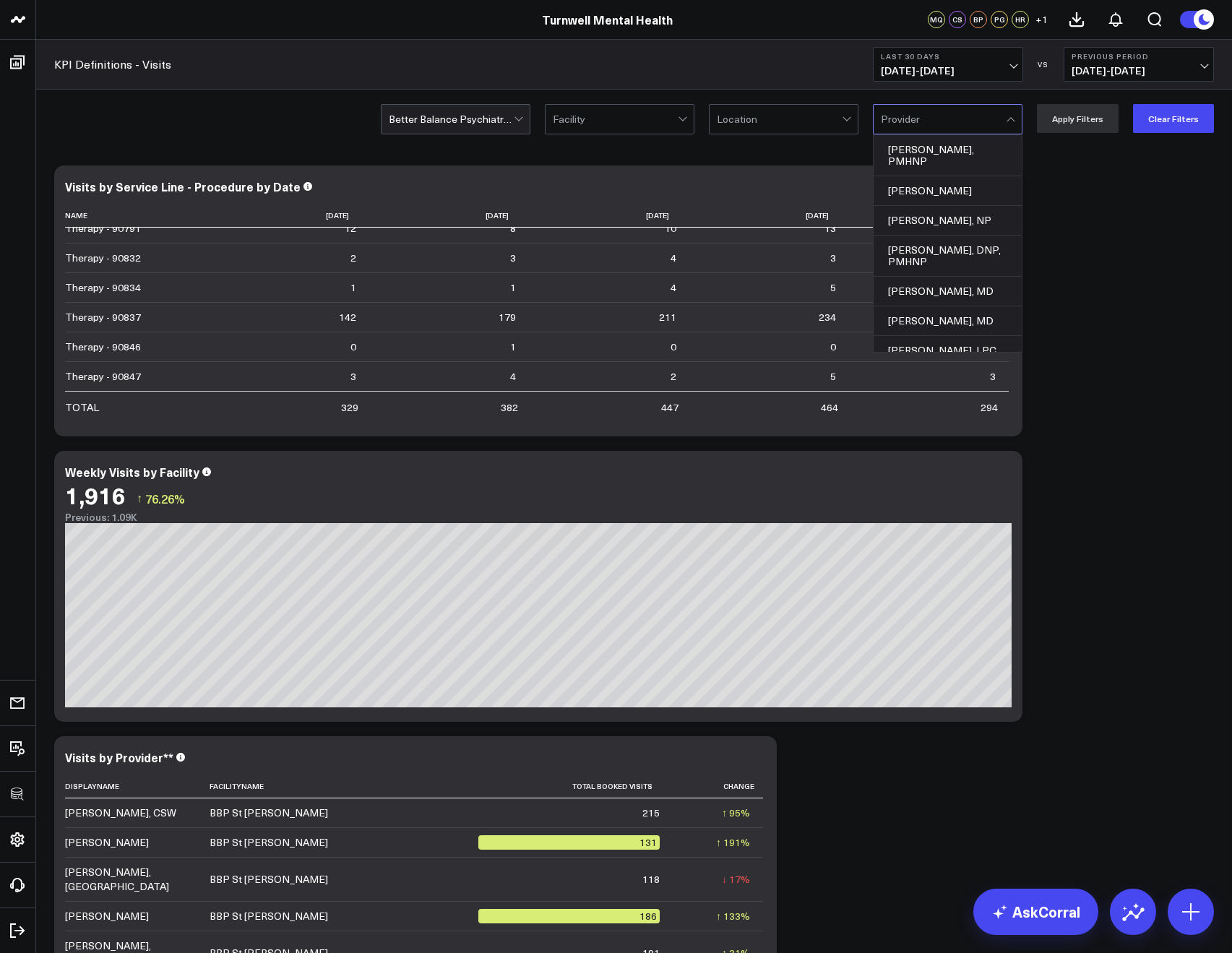
click at [883, 130] on input "text" at bounding box center [881, 119] width 2 height 29
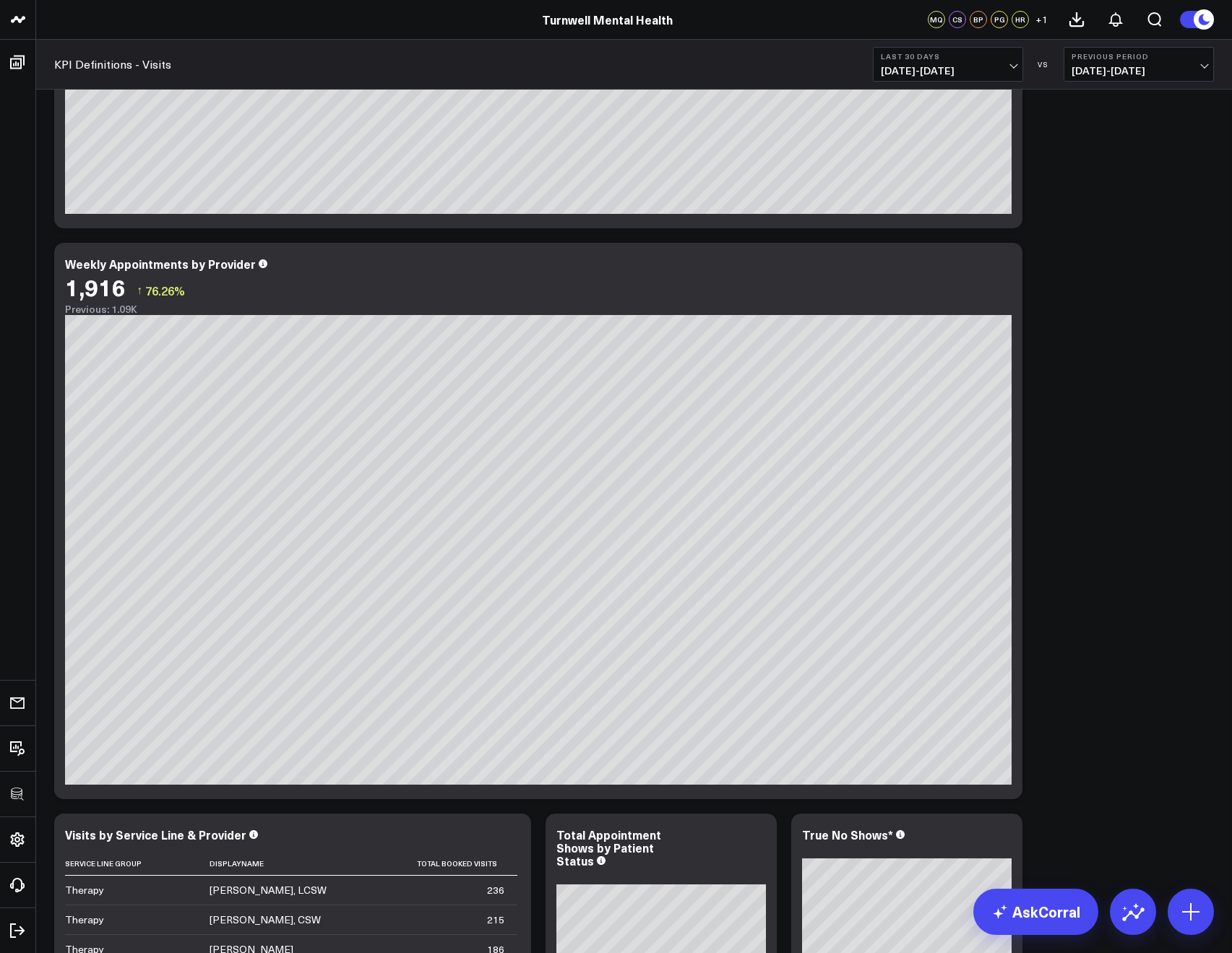
scroll to position [2146, 0]
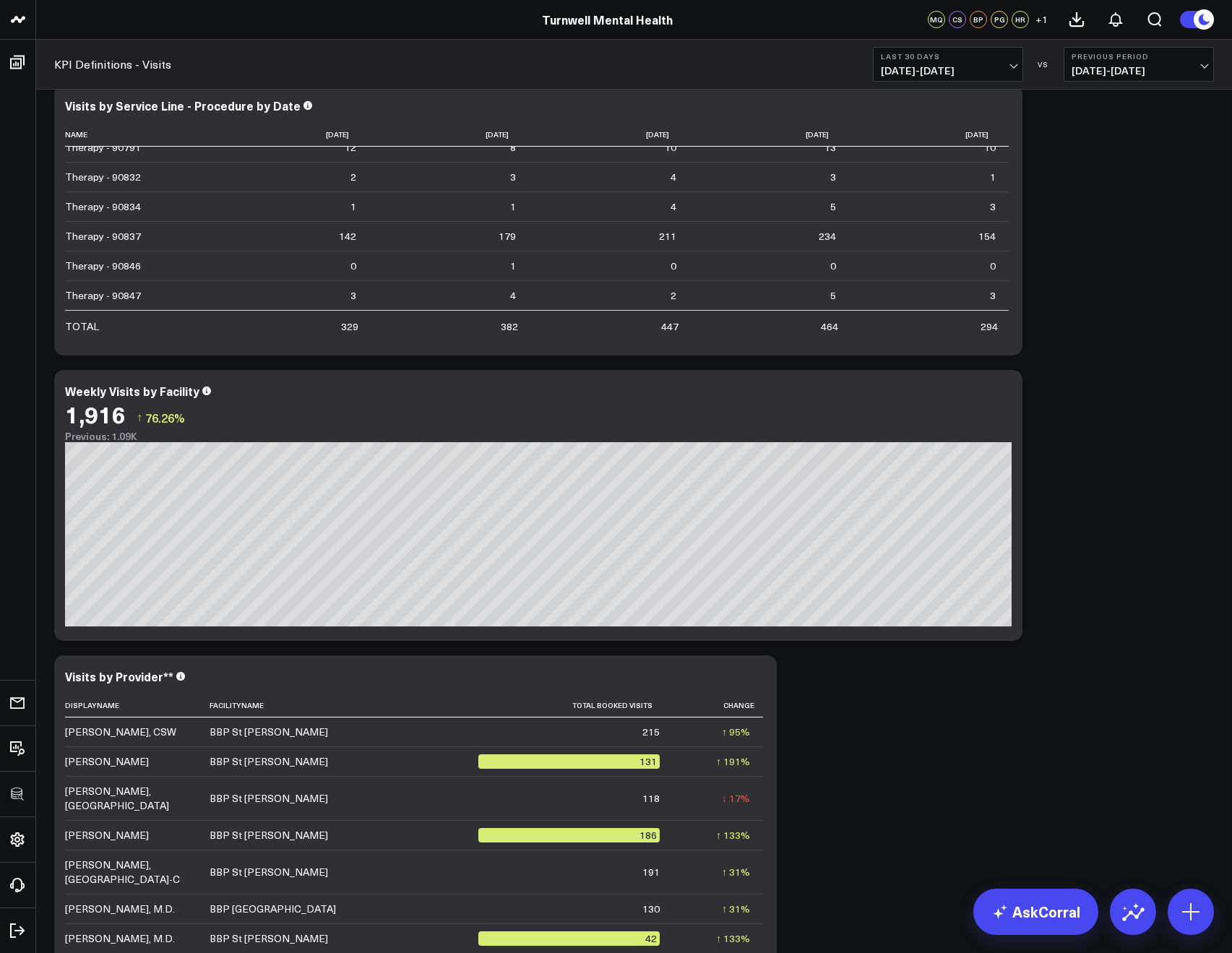
scroll to position [0, 0]
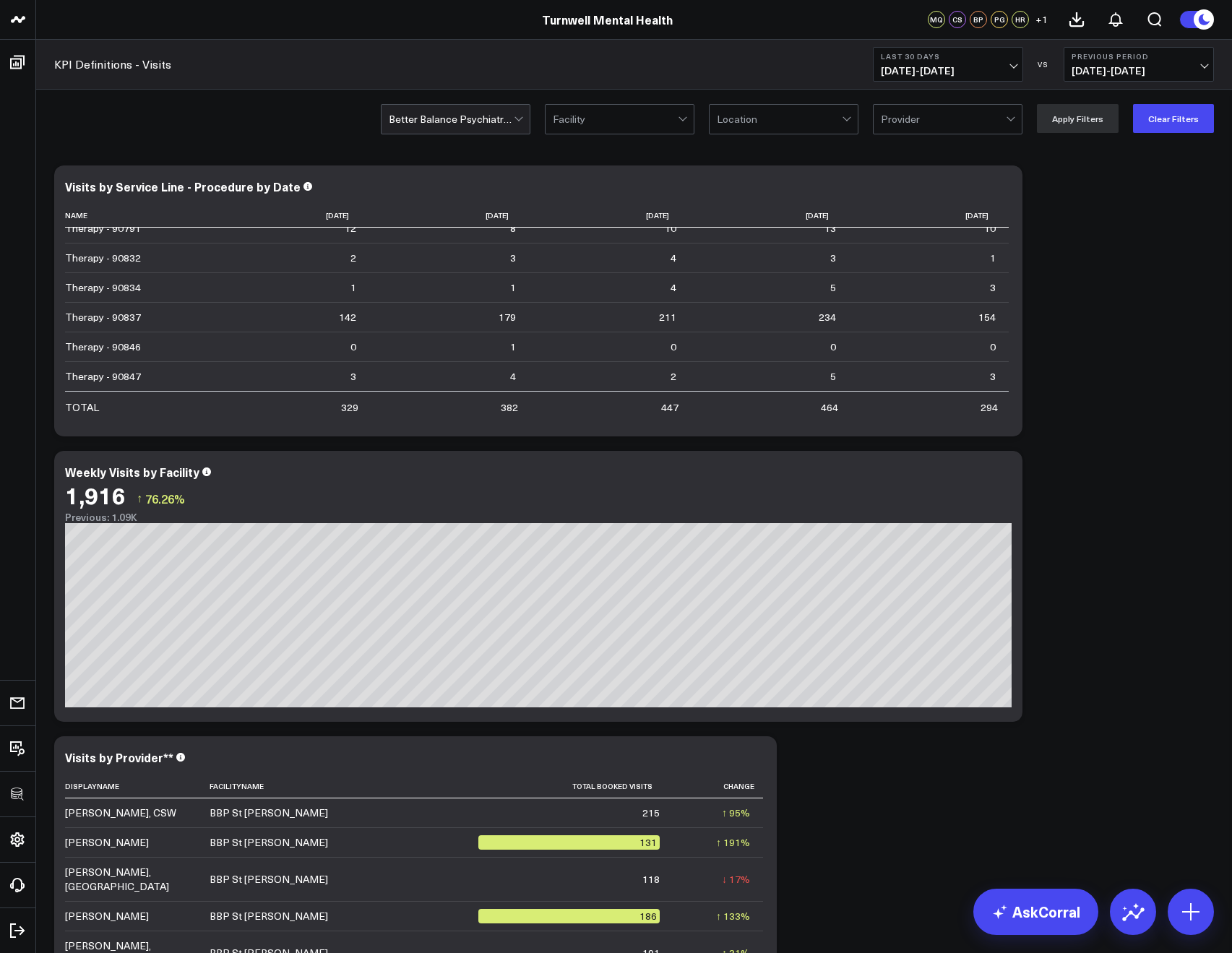
click at [1156, 136] on div "Better Balance Psychiatry PLLC Facility Location Provider Apply Filters Clear F…" at bounding box center [634, 118] width 1196 height 58
click at [1166, 122] on button "Clear Filters" at bounding box center [1173, 118] width 81 height 29
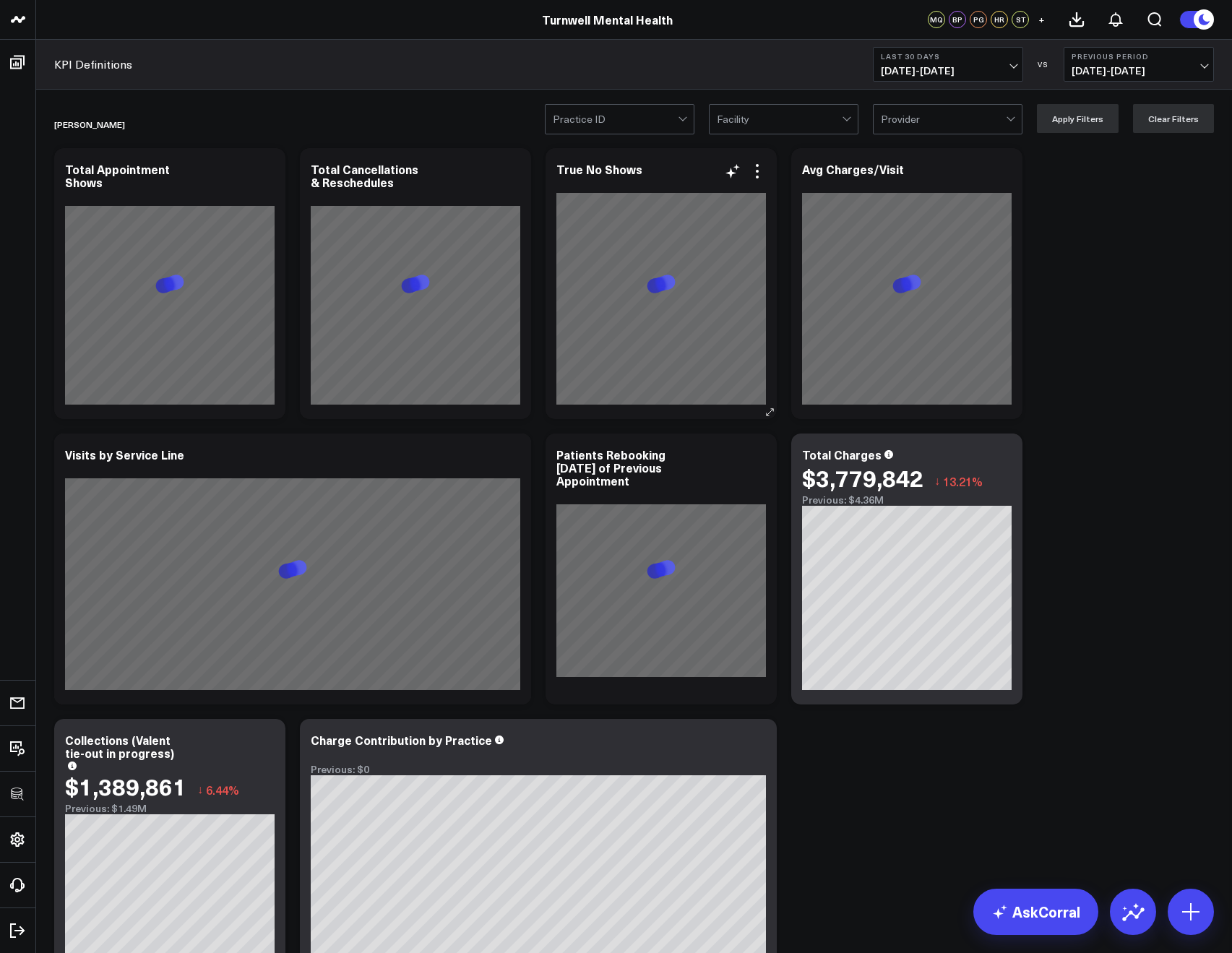
click at [603, 148] on div "True No Shows" at bounding box center [661, 284] width 231 height 271
click at [600, 135] on div "[PERSON_NAME]" at bounding box center [550, 124] width 993 height 33
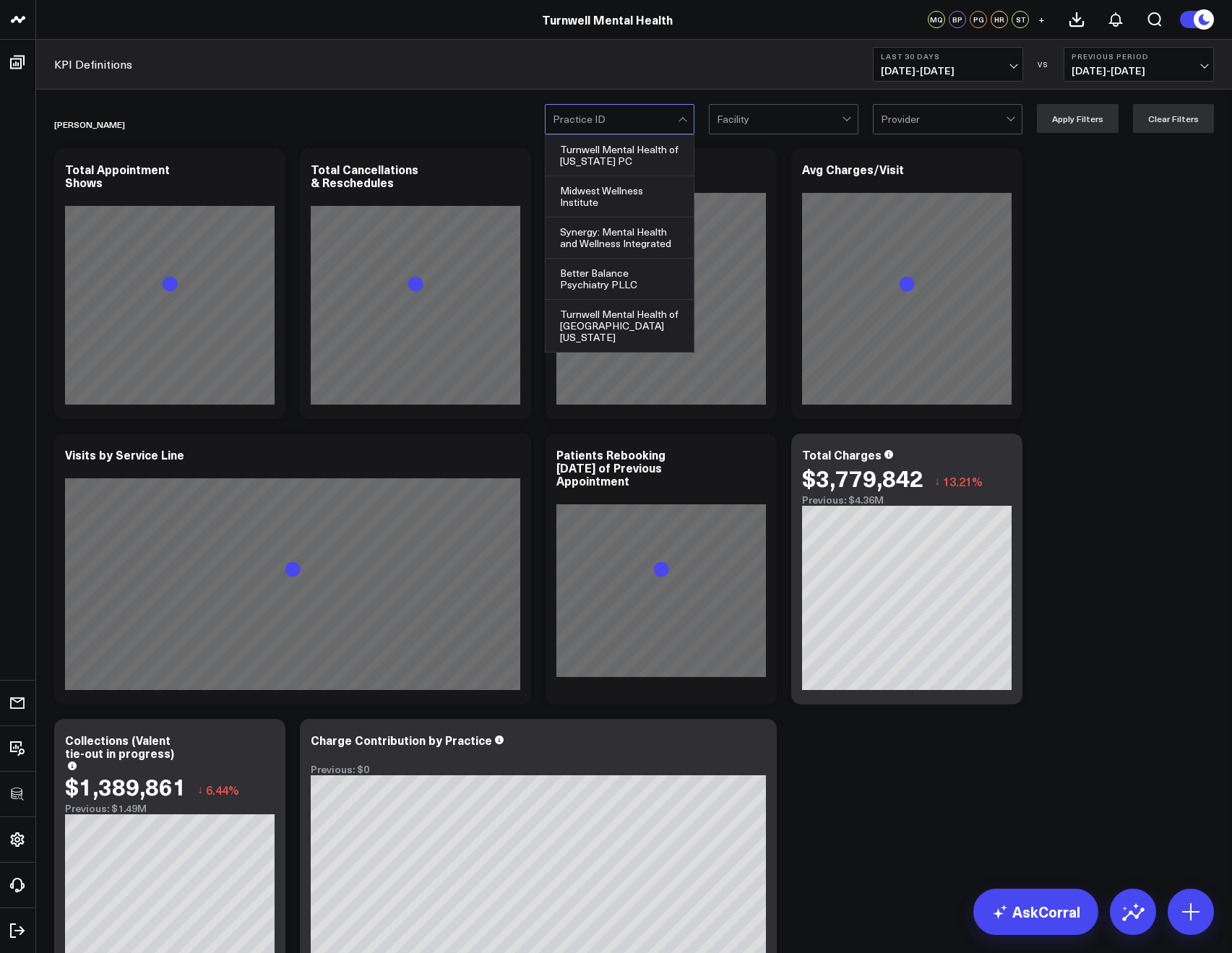
click at [604, 132] on div at bounding box center [615, 119] width 125 height 29
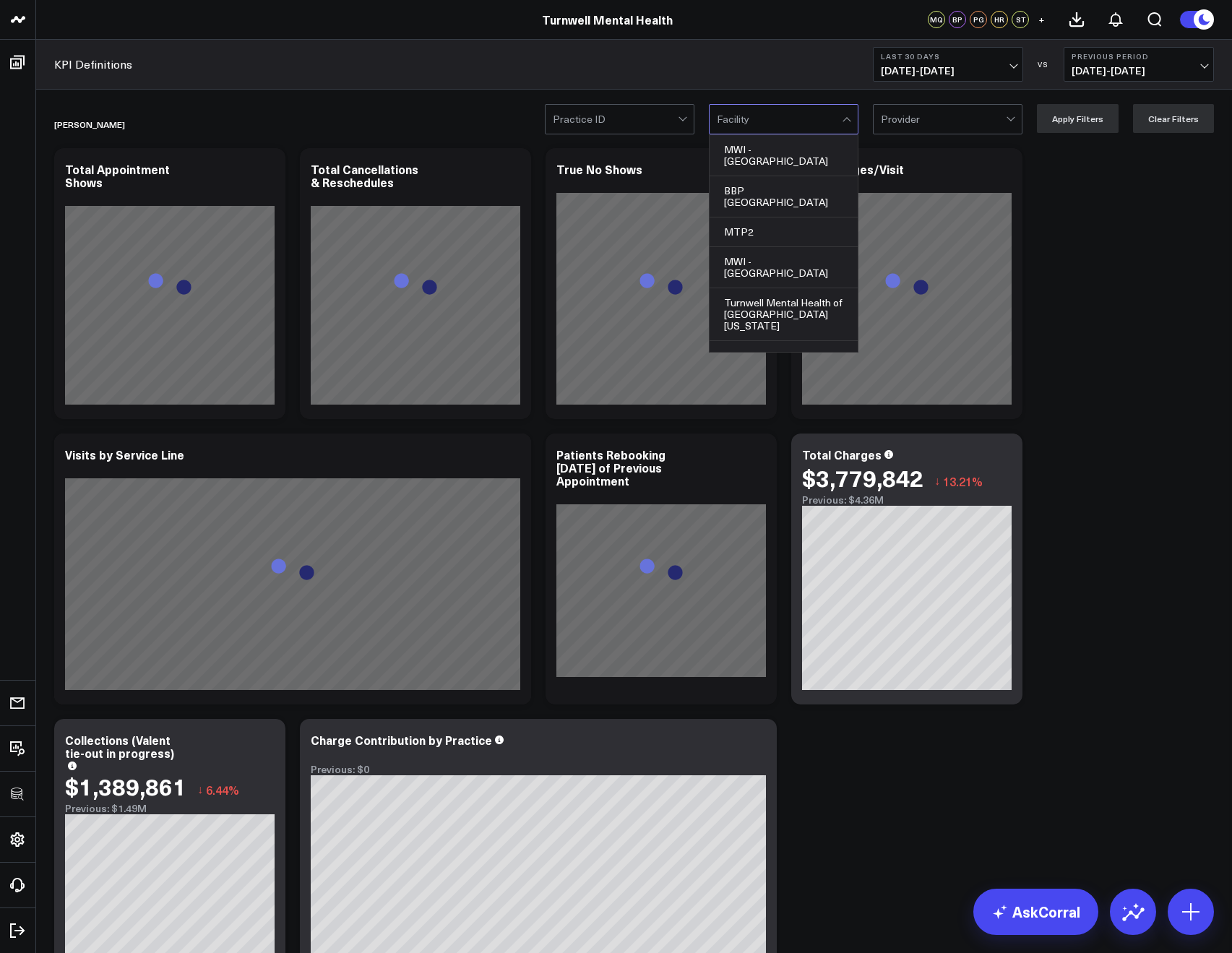
click at [740, 122] on div at bounding box center [779, 119] width 125 height 29
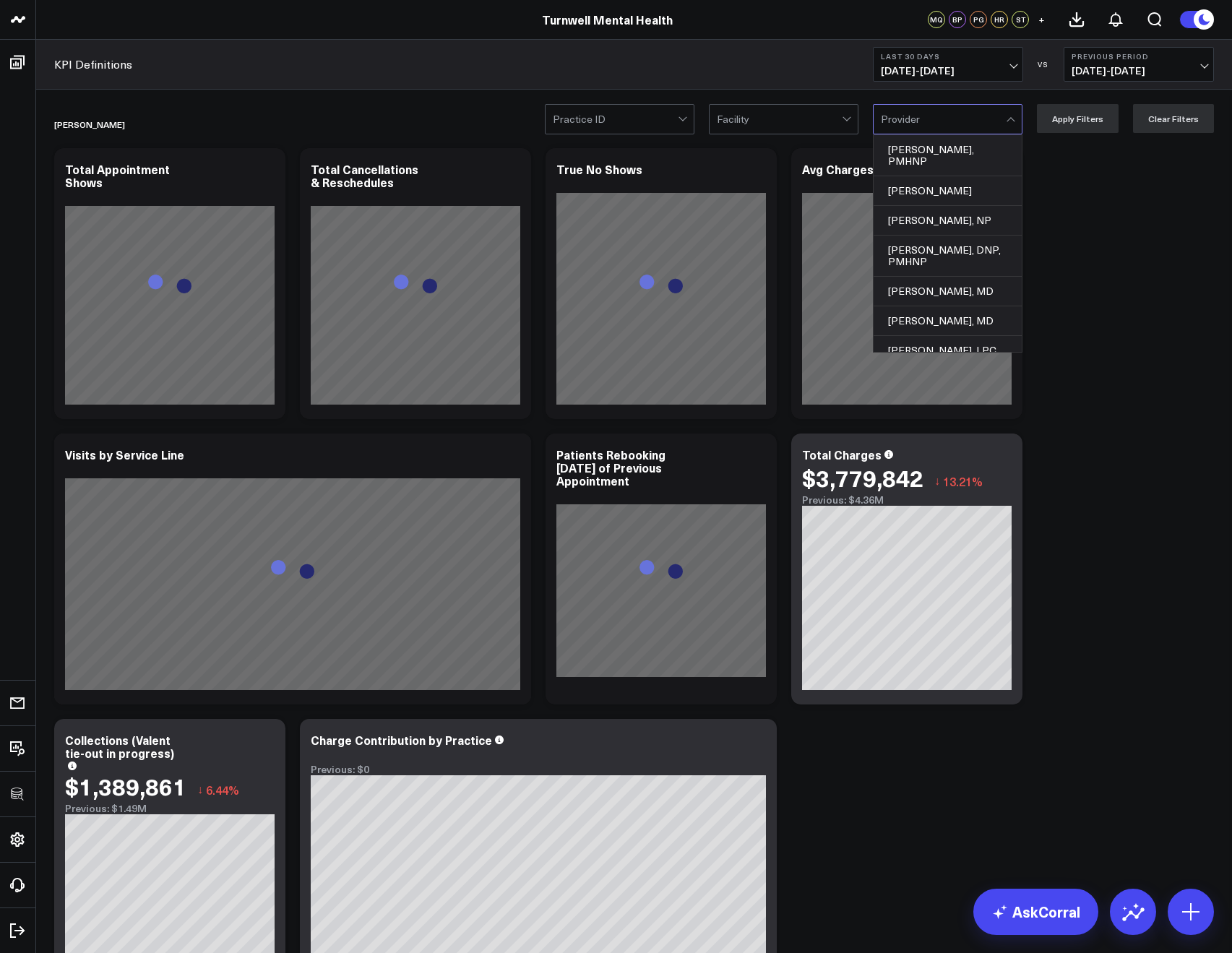
click at [947, 115] on div at bounding box center [943, 119] width 125 height 29
